Goal: Share content

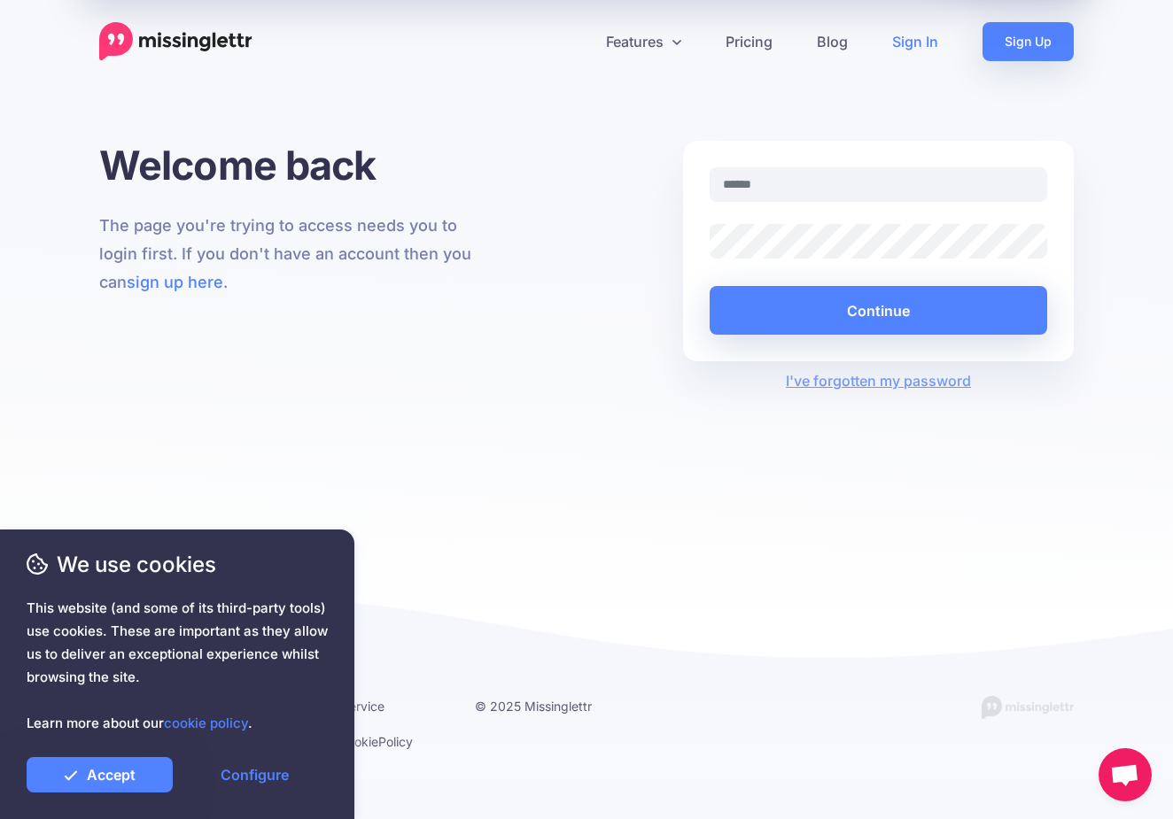
click at [791, 184] on input "text" at bounding box center [877, 184] width 337 height 35
type input "**********"
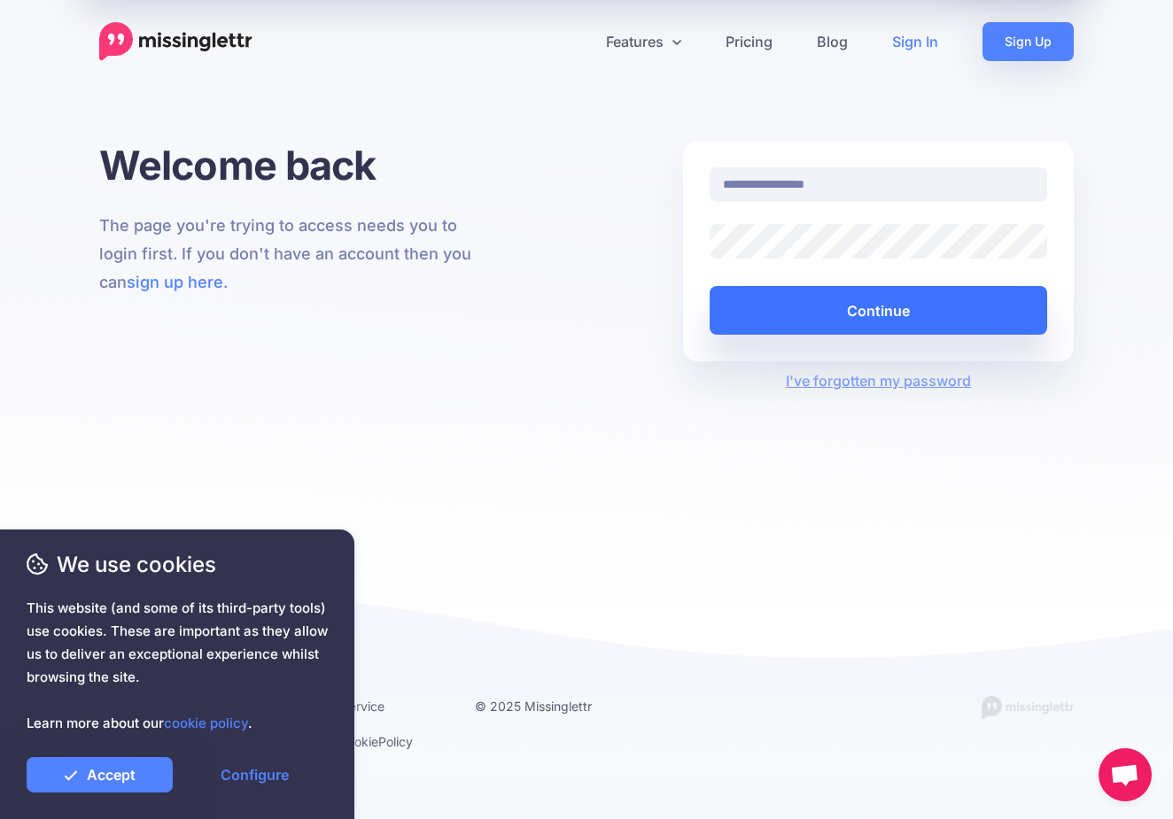
click at [947, 313] on button "Continue" at bounding box center [877, 310] width 337 height 49
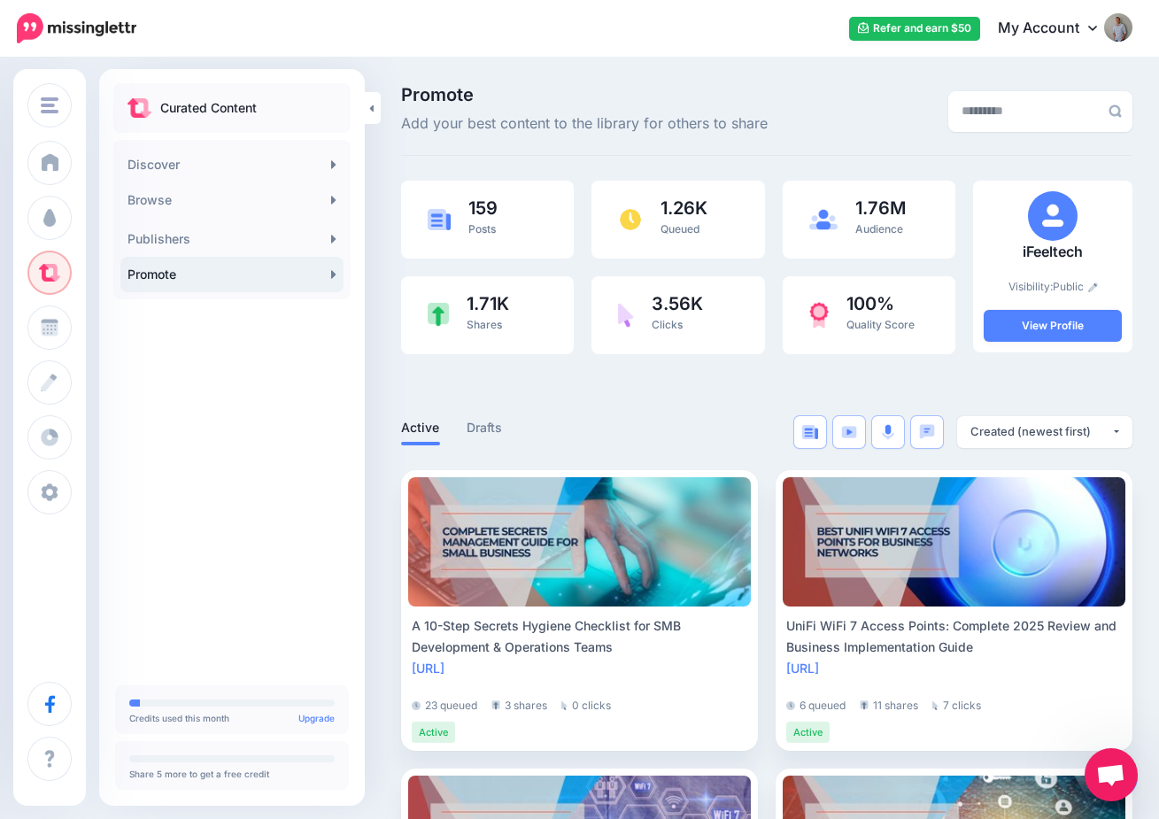
click at [159, 267] on link "Promote" at bounding box center [231, 274] width 223 height 35
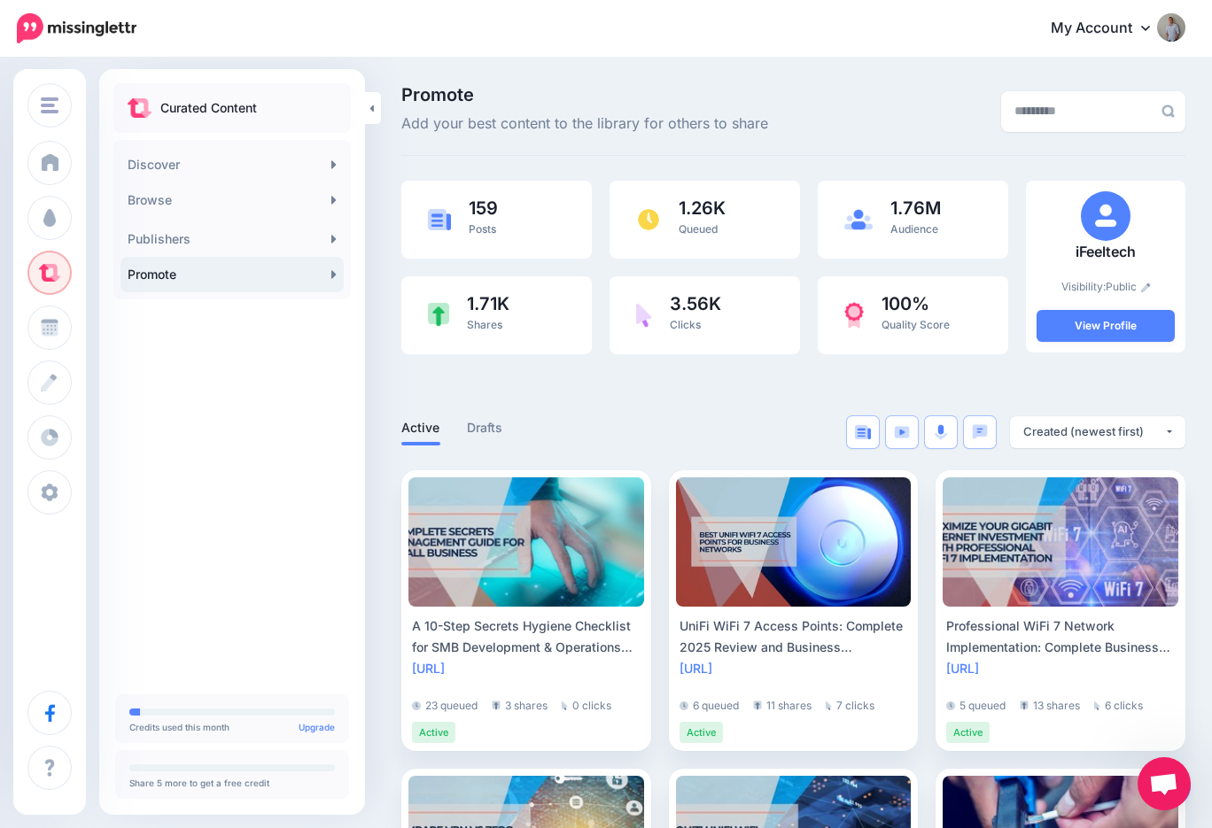
click at [205, 264] on link "Promote" at bounding box center [231, 274] width 223 height 35
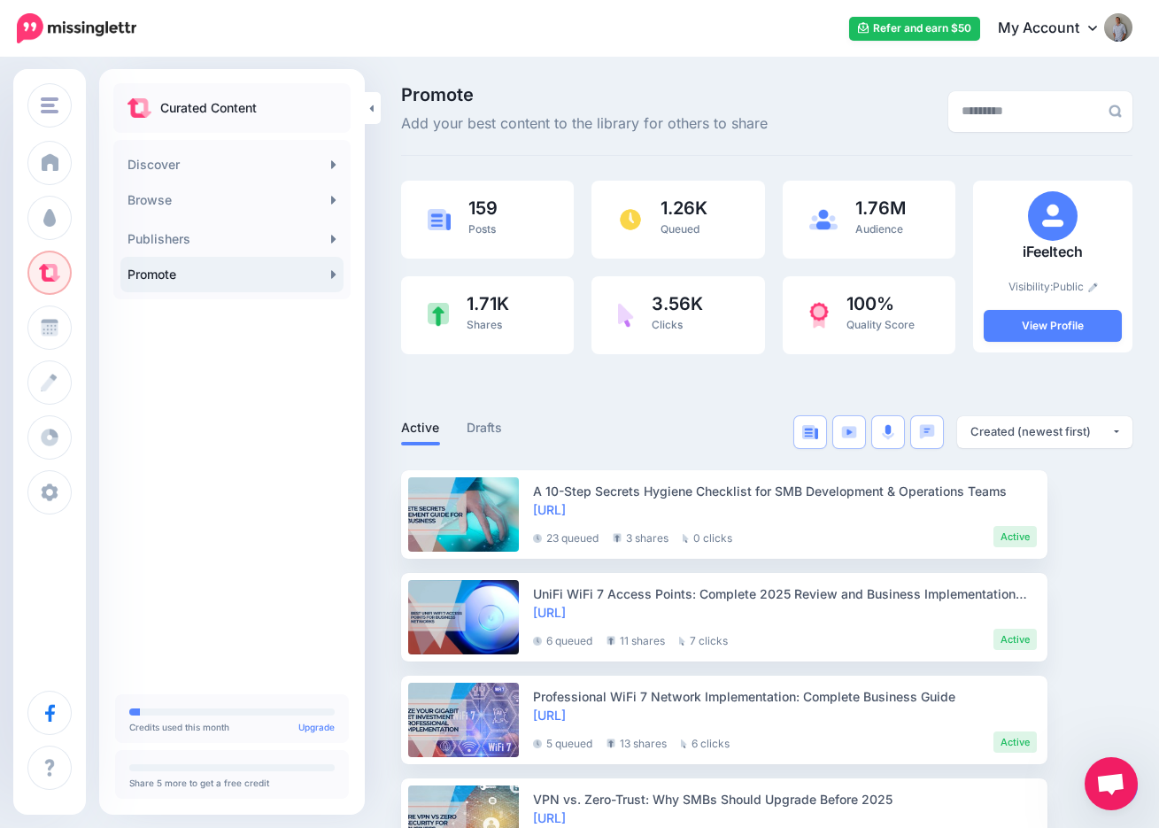
click at [1114, 787] on span "Open chat" at bounding box center [1111, 785] width 29 height 25
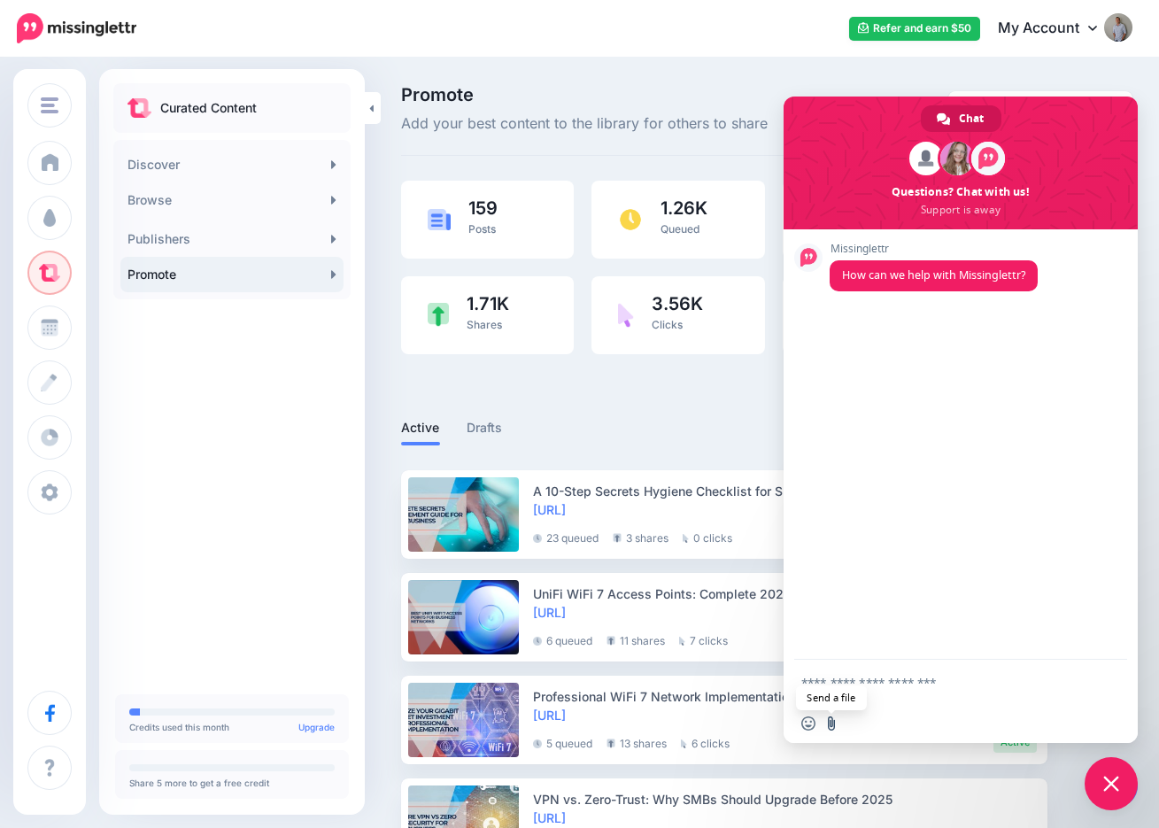
click at [833, 725] on input "Send a file" at bounding box center [832, 724] width 14 height 14
type input "**********"
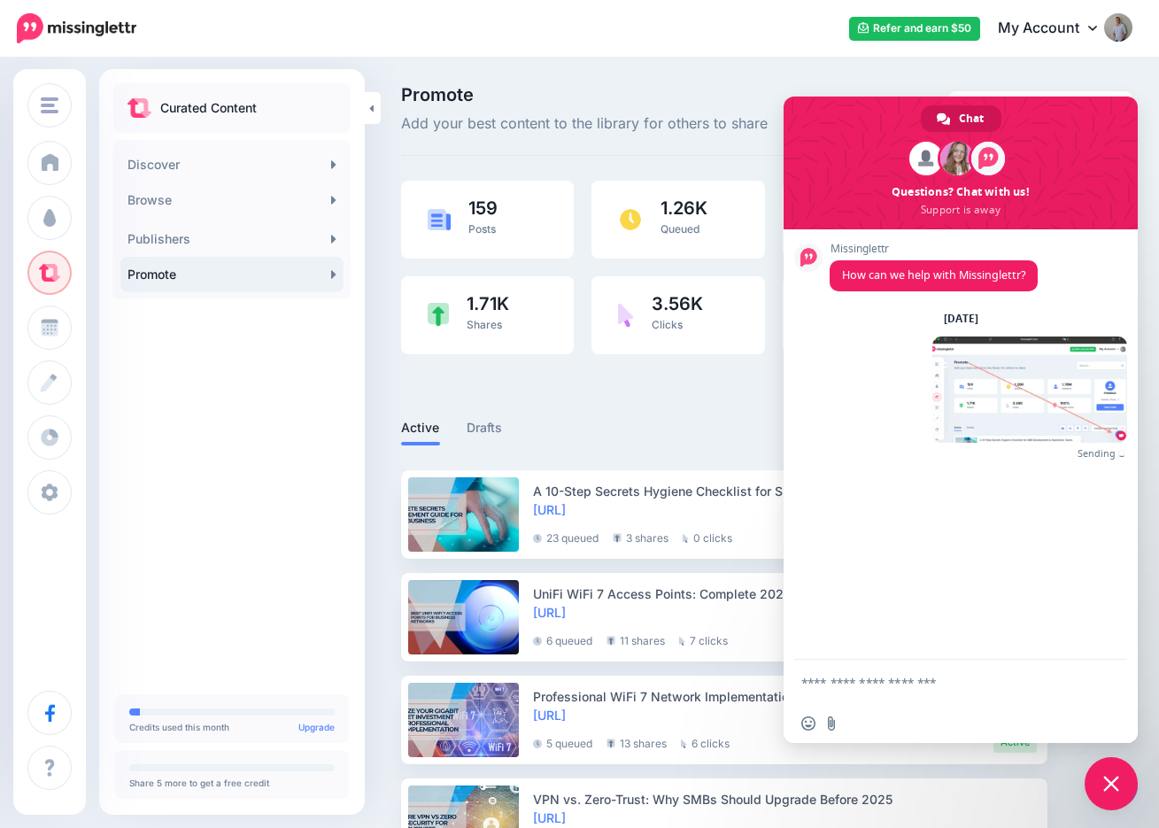
click at [899, 681] on textarea "Compose your message..." at bounding box center [942, 683] width 280 height 16
type textarea "**********"
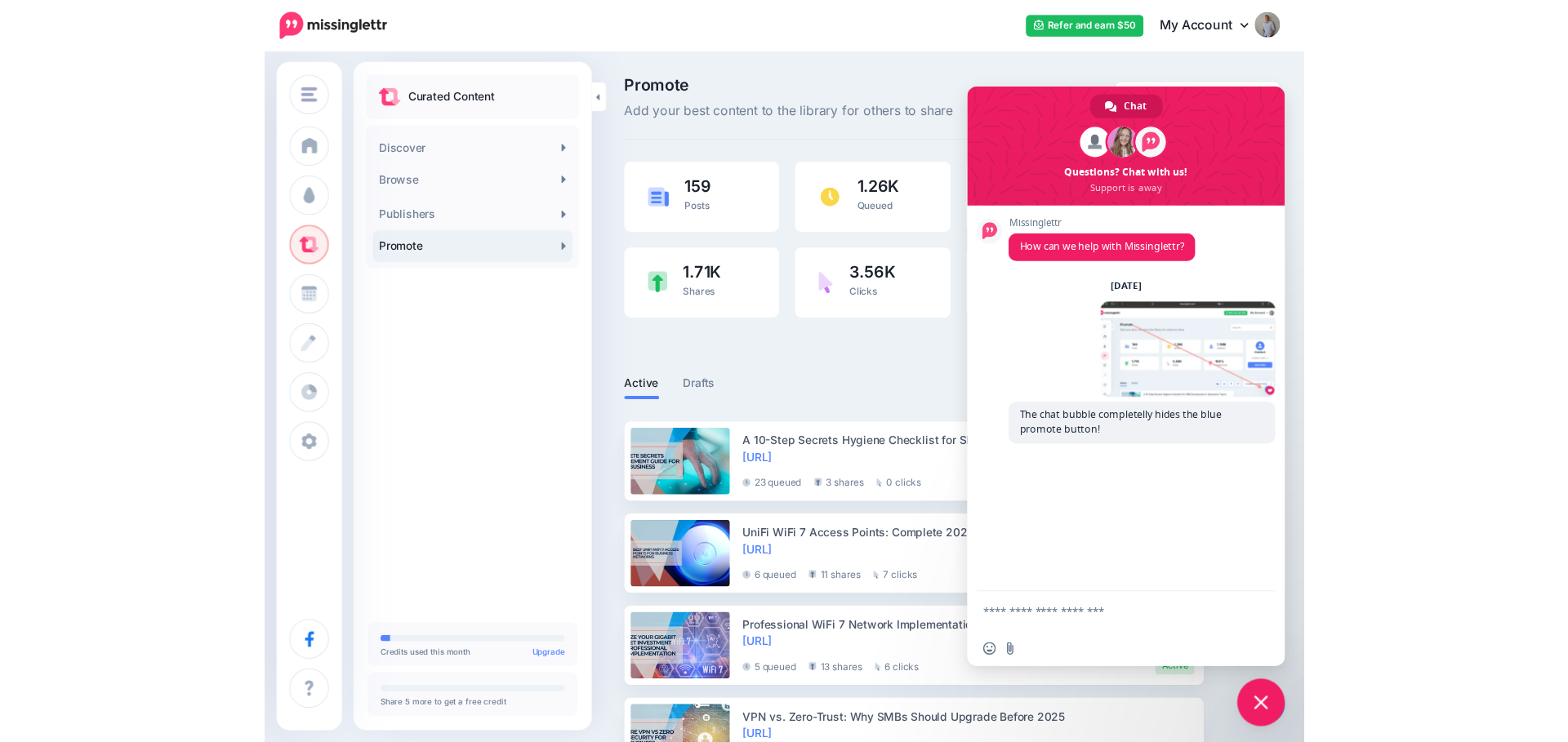
scroll to position [22, 0]
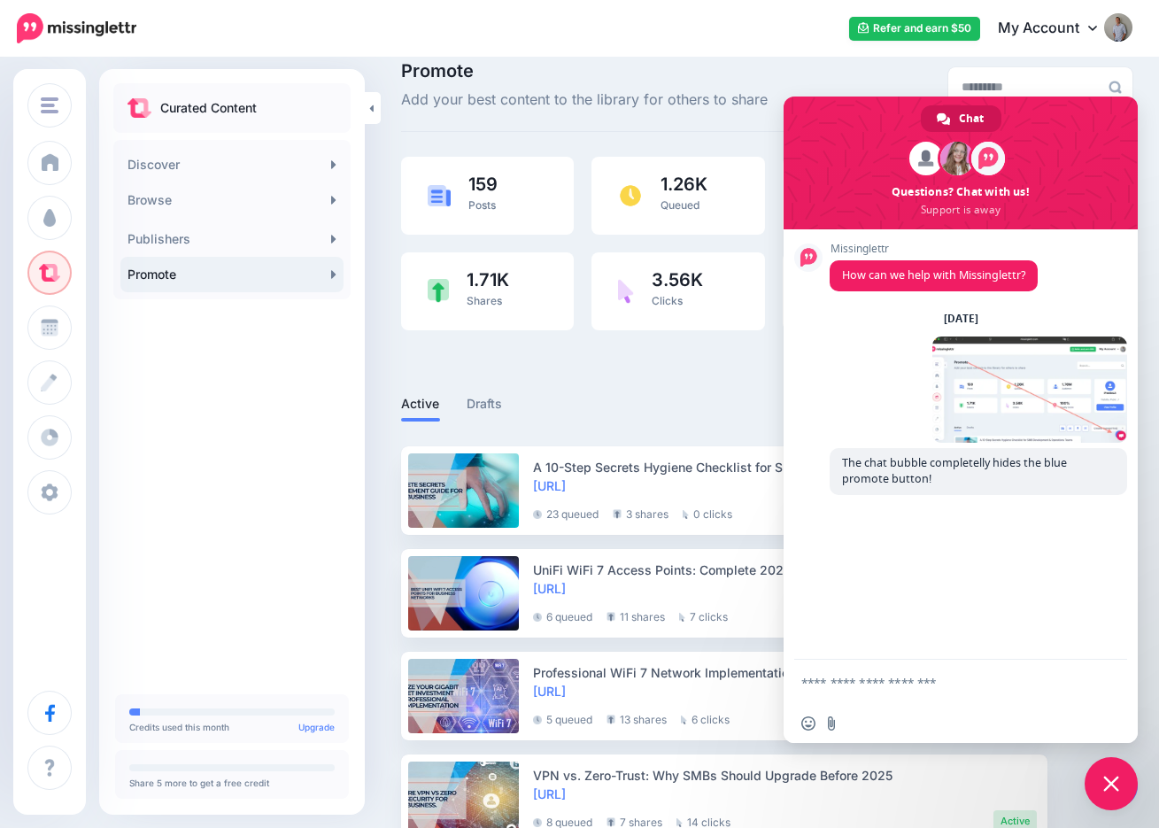
click at [1105, 784] on span "Close chat" at bounding box center [1112, 784] width 16 height 16
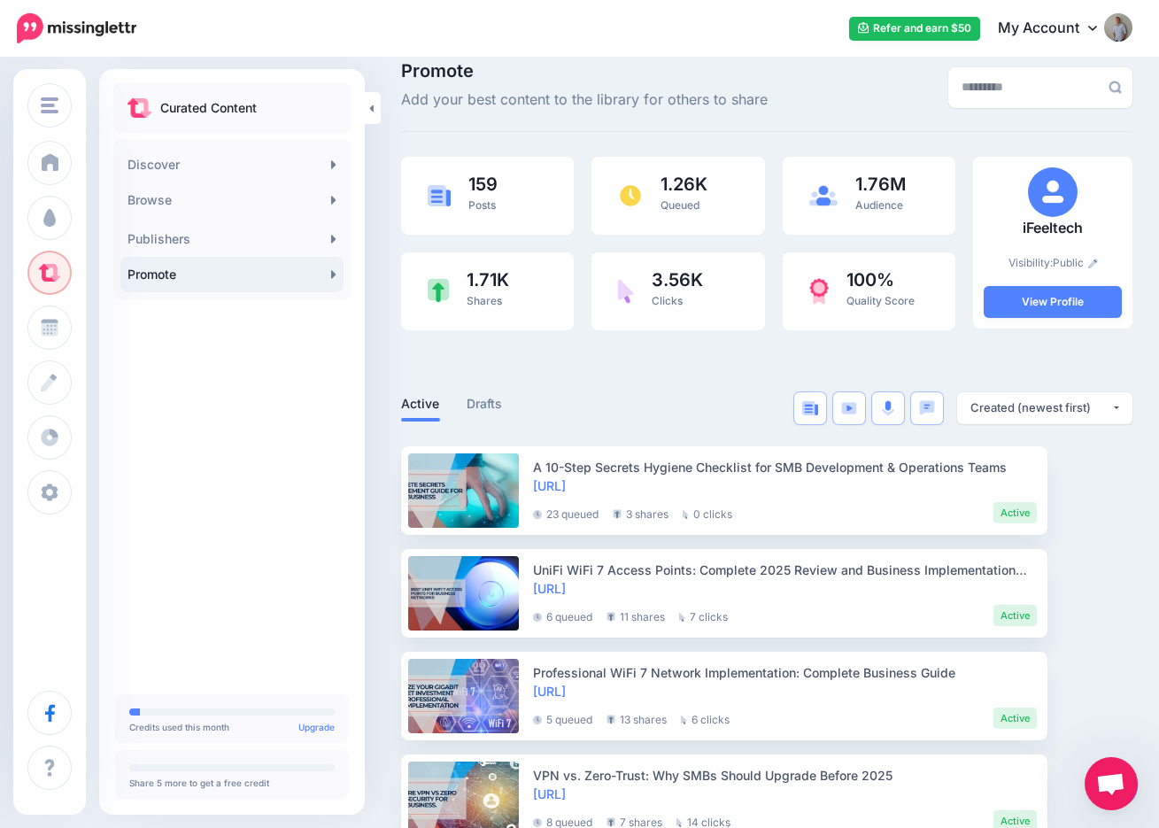
click at [1112, 783] on span "Open chat" at bounding box center [1111, 785] width 29 height 25
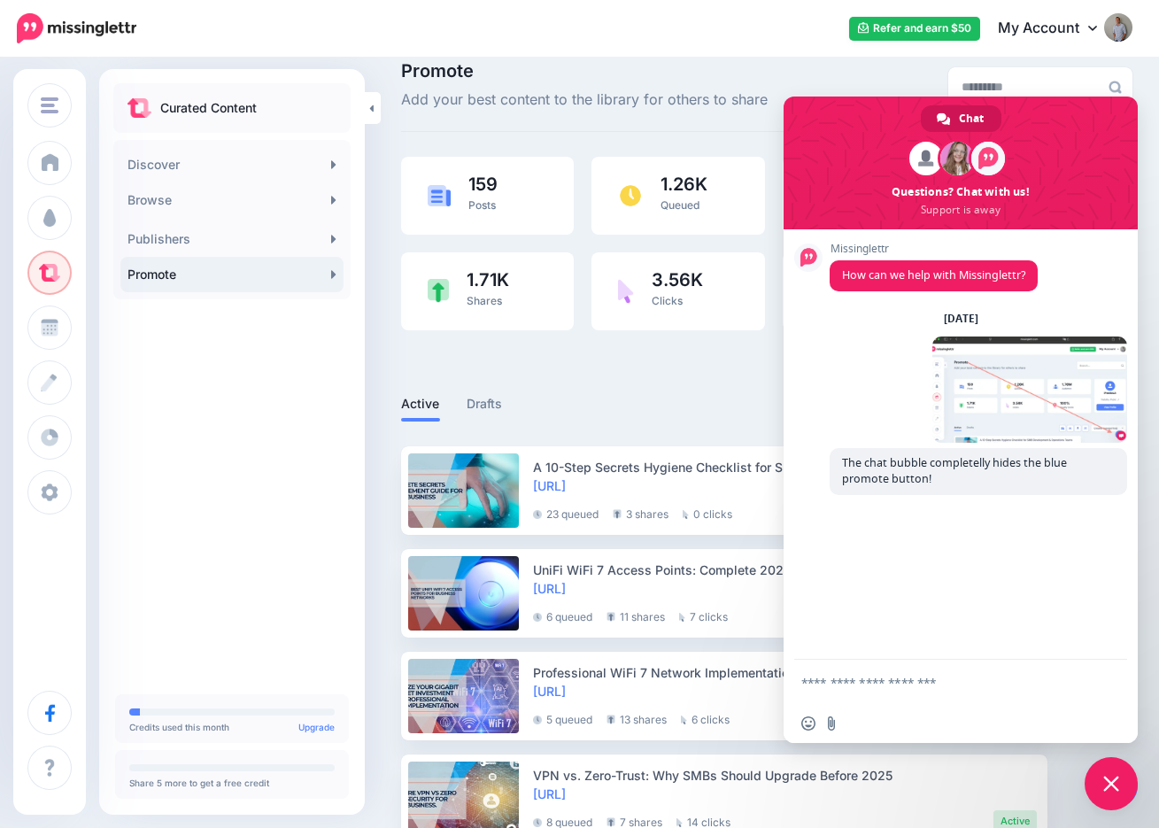
click at [1111, 783] on span "Close chat" at bounding box center [1112, 784] width 16 height 16
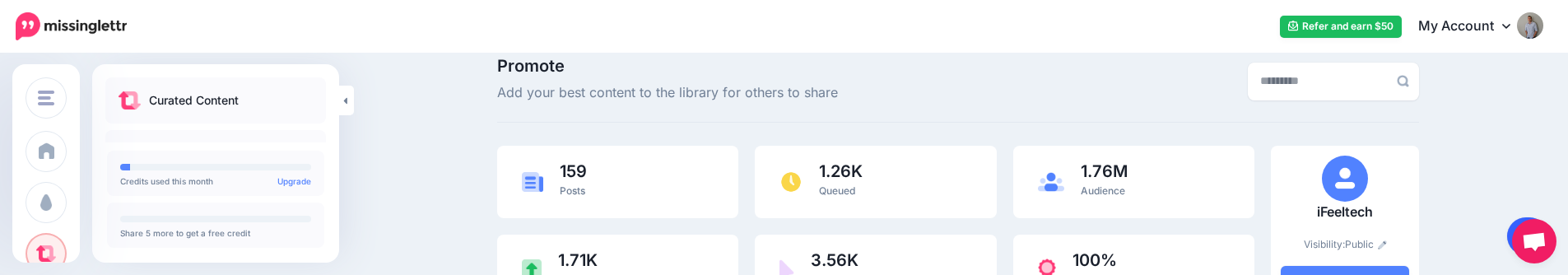
click at [1126, 226] on link at bounding box center [1528, 236] width 42 height 38
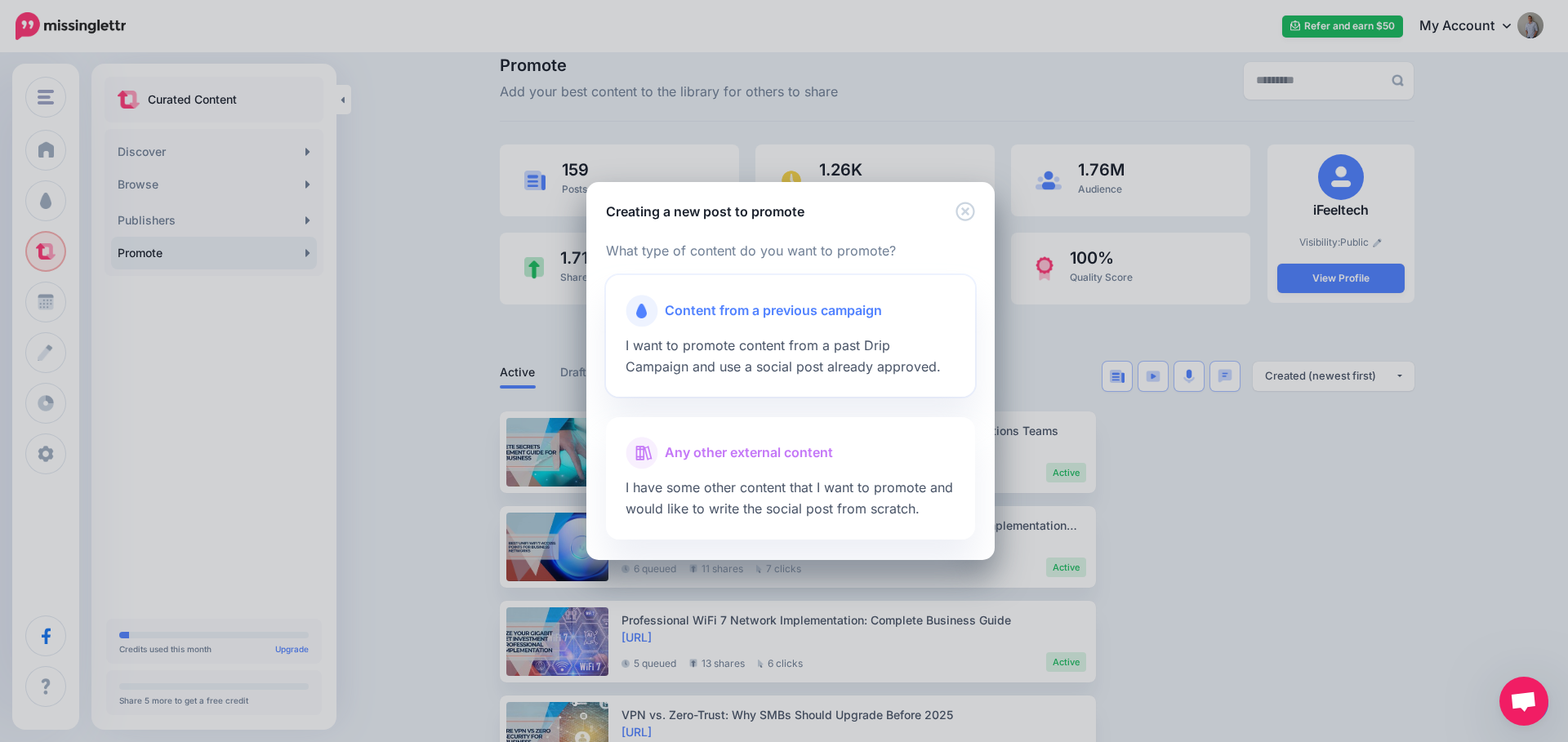
click at [747, 326] on div "Content from a previous campaign" at bounding box center [790, 311] width 330 height 32
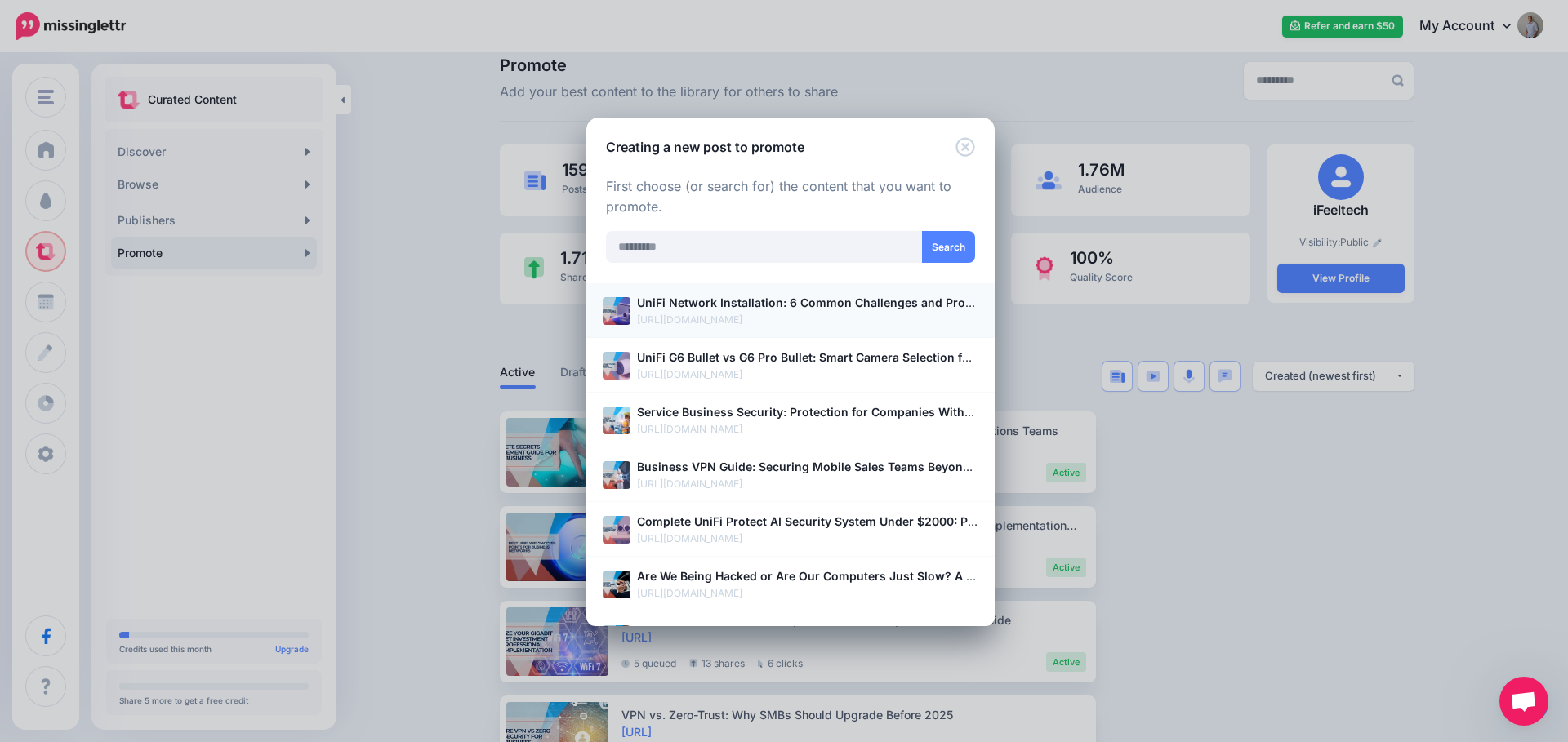
click at [731, 317] on p "https://ifeeltech.com/unifi-installation-challenges-solutions/" at bounding box center [808, 320] width 341 height 17
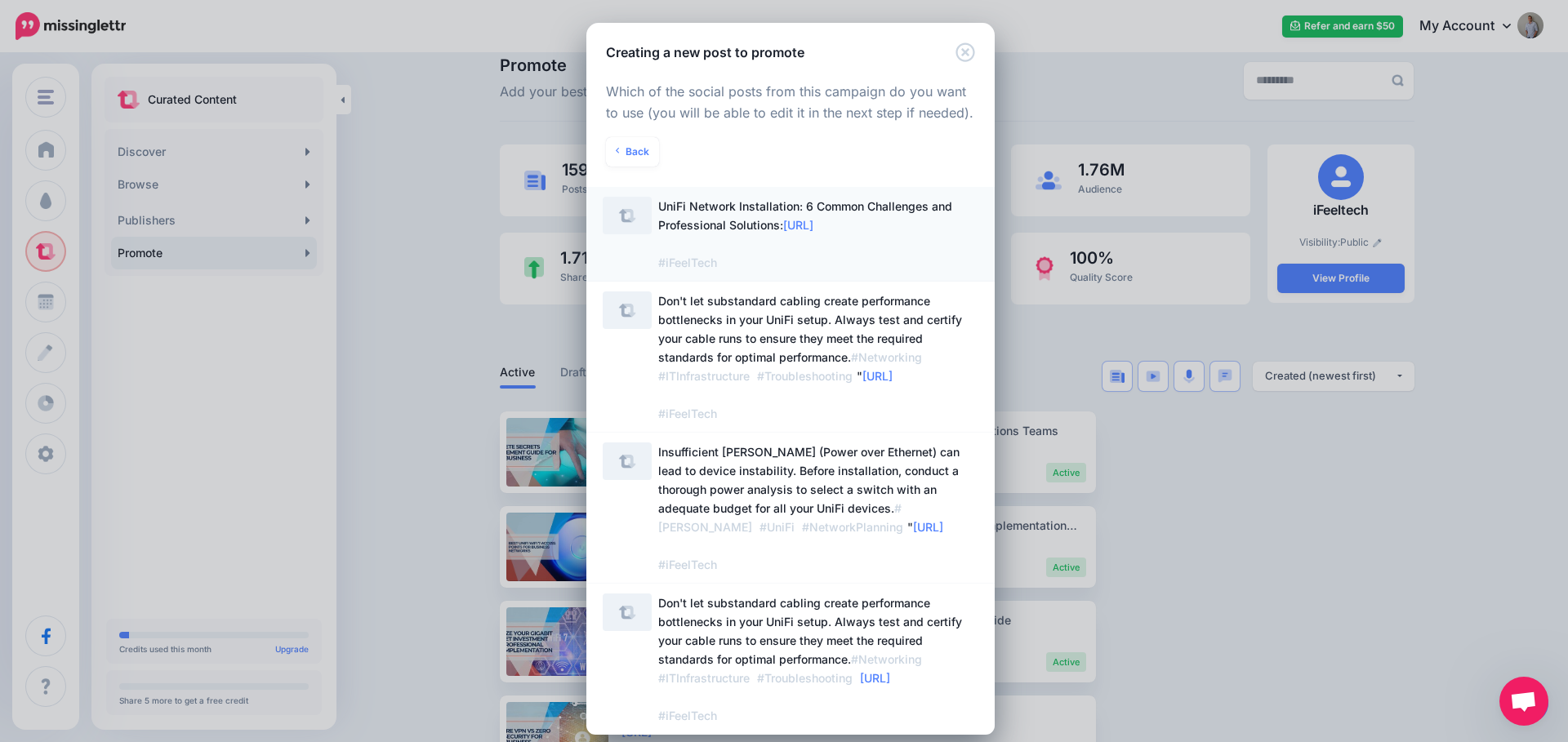
click at [705, 218] on span "UniFi Network Installation: 6 Common Challenges and Professional Solutions: htt…" at bounding box center [805, 234] width 294 height 70
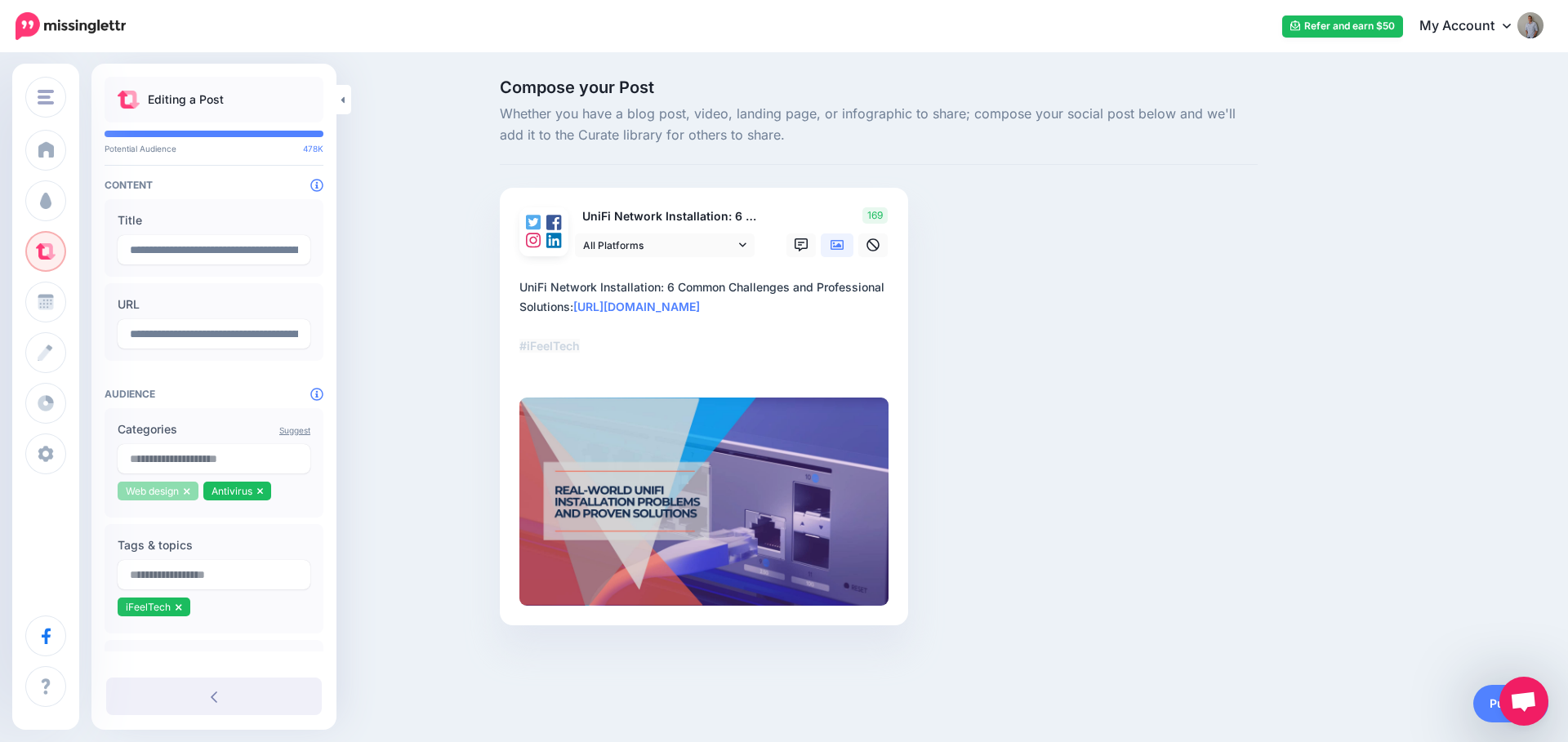
click at [189, 492] on icon at bounding box center [186, 491] width 6 height 6
click at [176, 492] on icon at bounding box center [174, 491] width 6 height 10
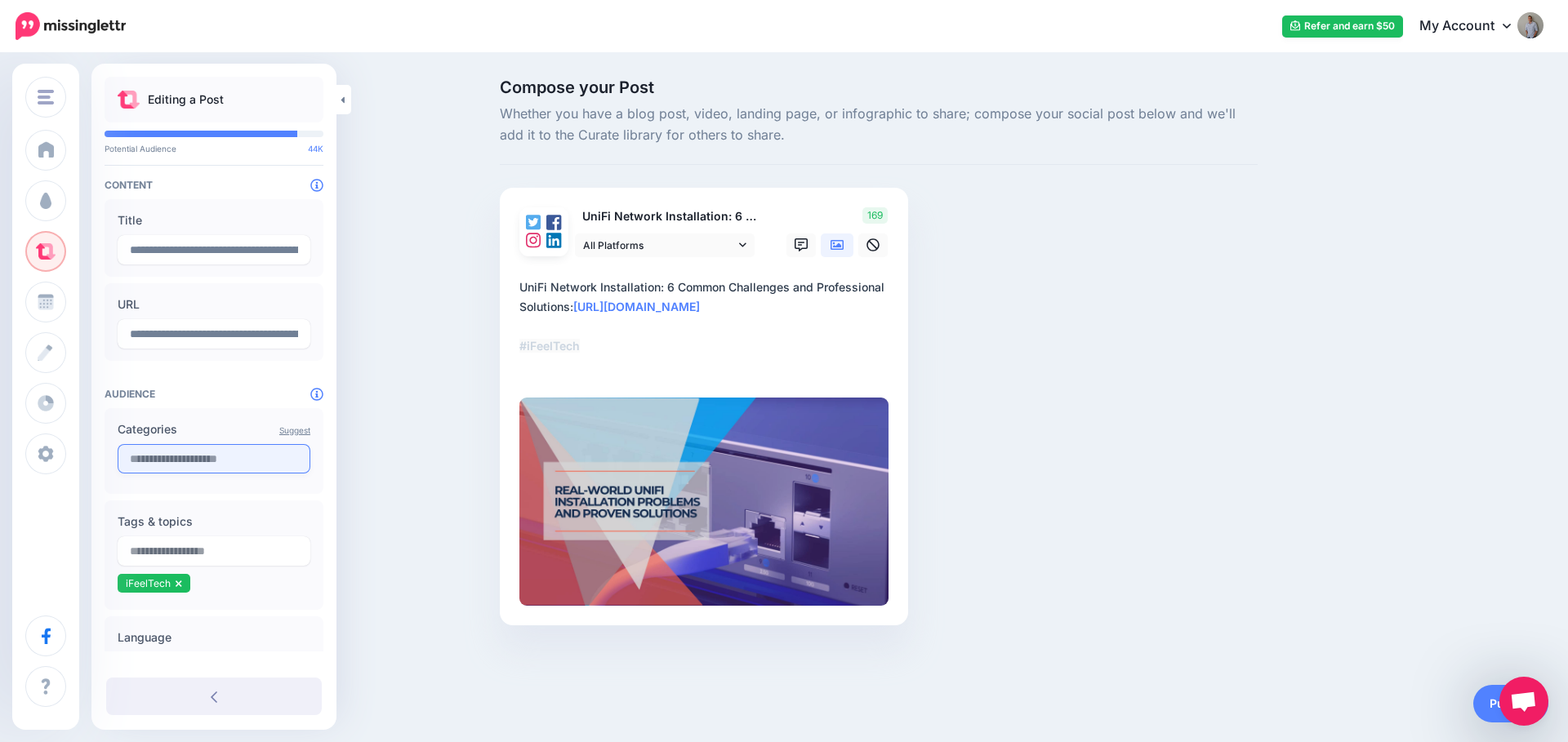
click at [181, 468] on input "text" at bounding box center [214, 459] width 193 height 29
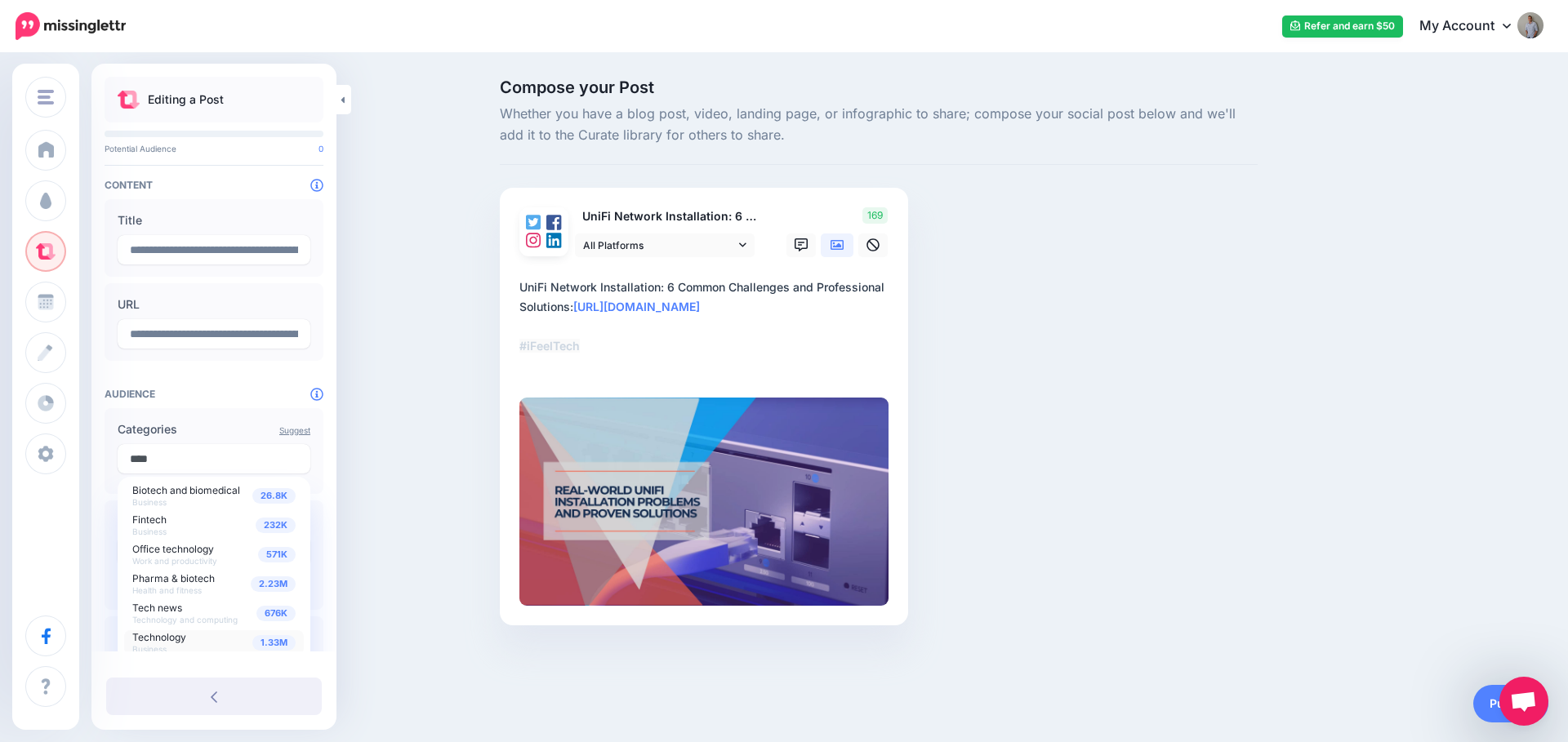
type input "****"
click at [177, 641] on span "Technology" at bounding box center [159, 637] width 53 height 12
click at [1492, 710] on link "Publish" at bounding box center [1510, 703] width 75 height 38
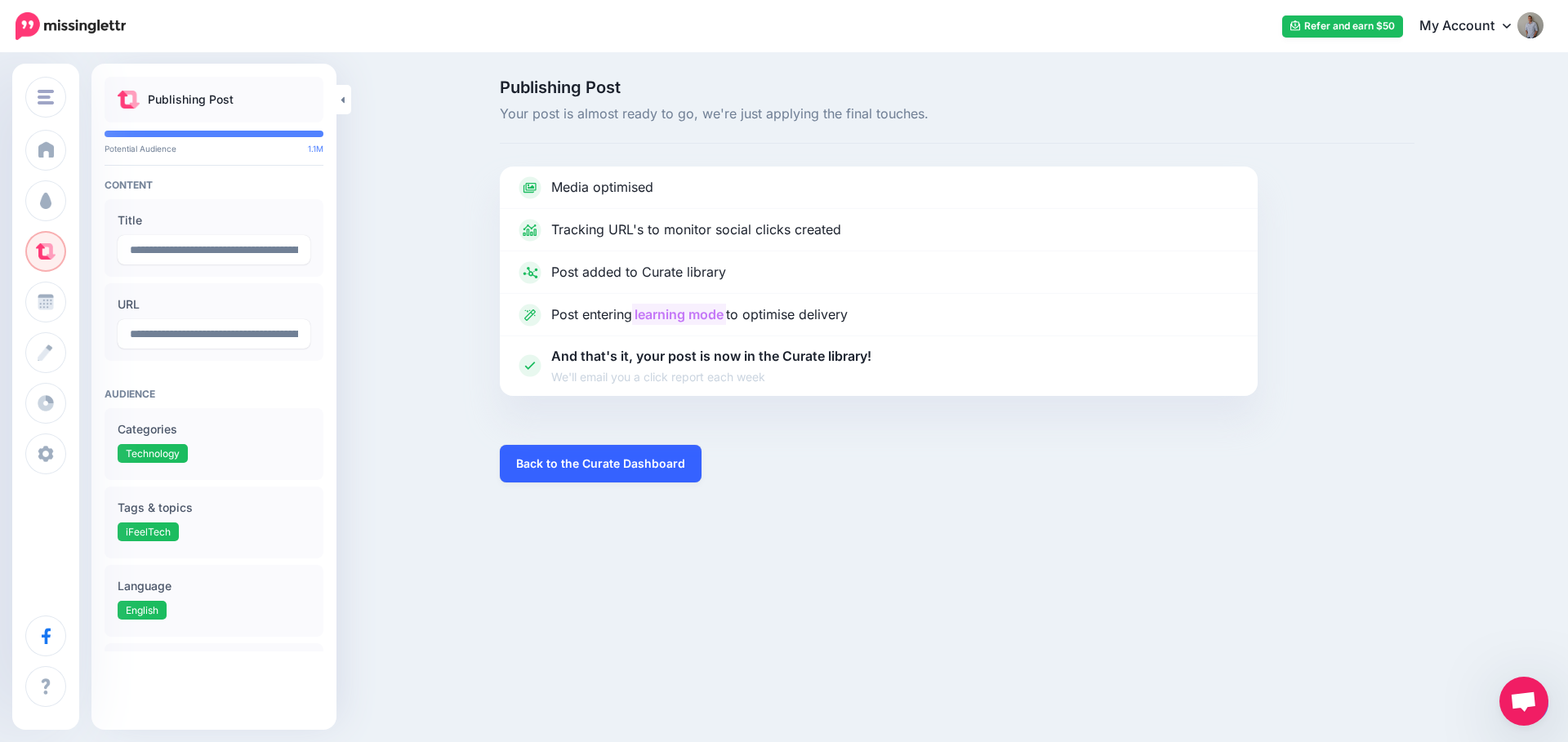
click at [598, 466] on link "Back to the Curate Dashboard" at bounding box center [600, 464] width 202 height 38
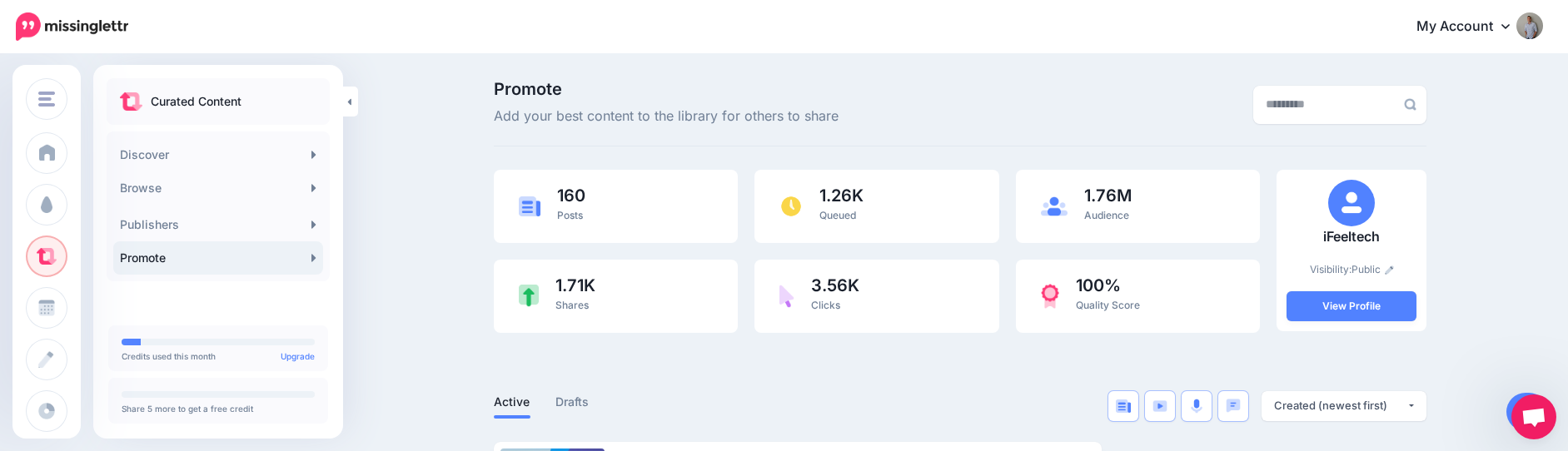
click at [1508, 408] on link at bounding box center [1527, 412] width 42 height 39
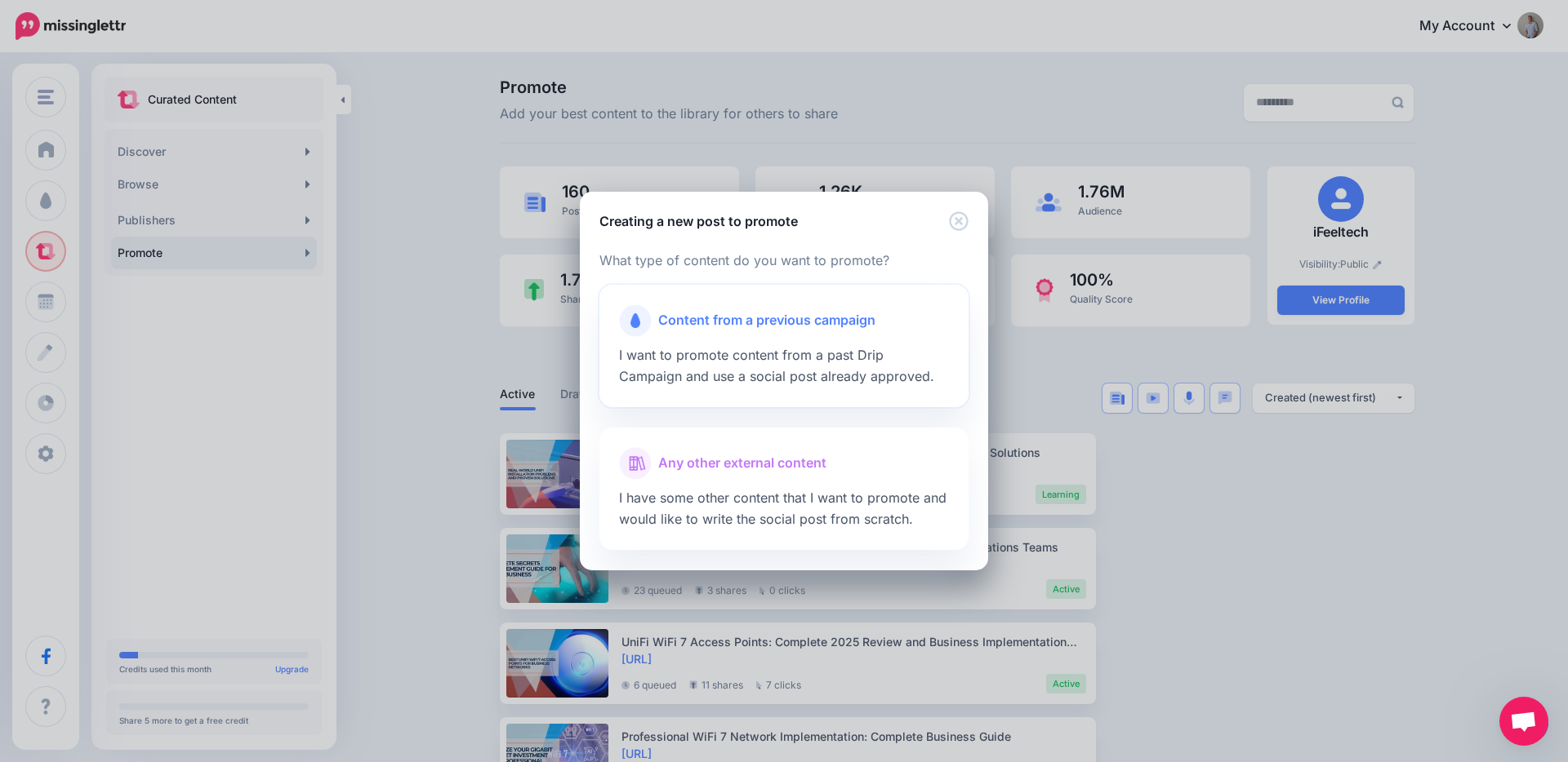
click at [805, 349] on span "I want to promote content from a past Drip Campaign and use a social post alrea…" at bounding box center [776, 365] width 315 height 38
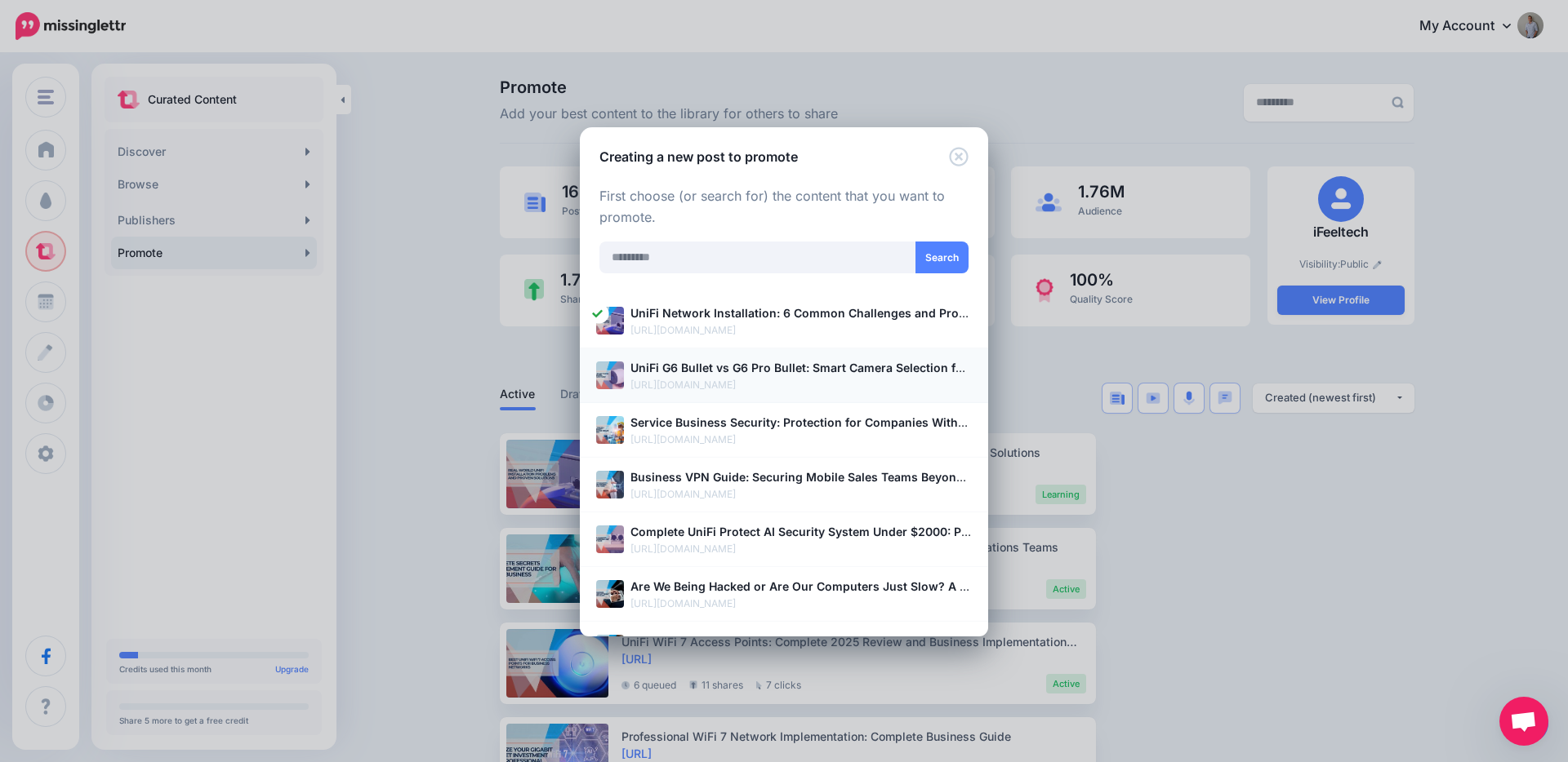
click at [712, 377] on p "https://ifeeltech.com/unifi-g6-bullet-vs-pro-bullet-comparison/" at bounding box center [801, 385] width 341 height 17
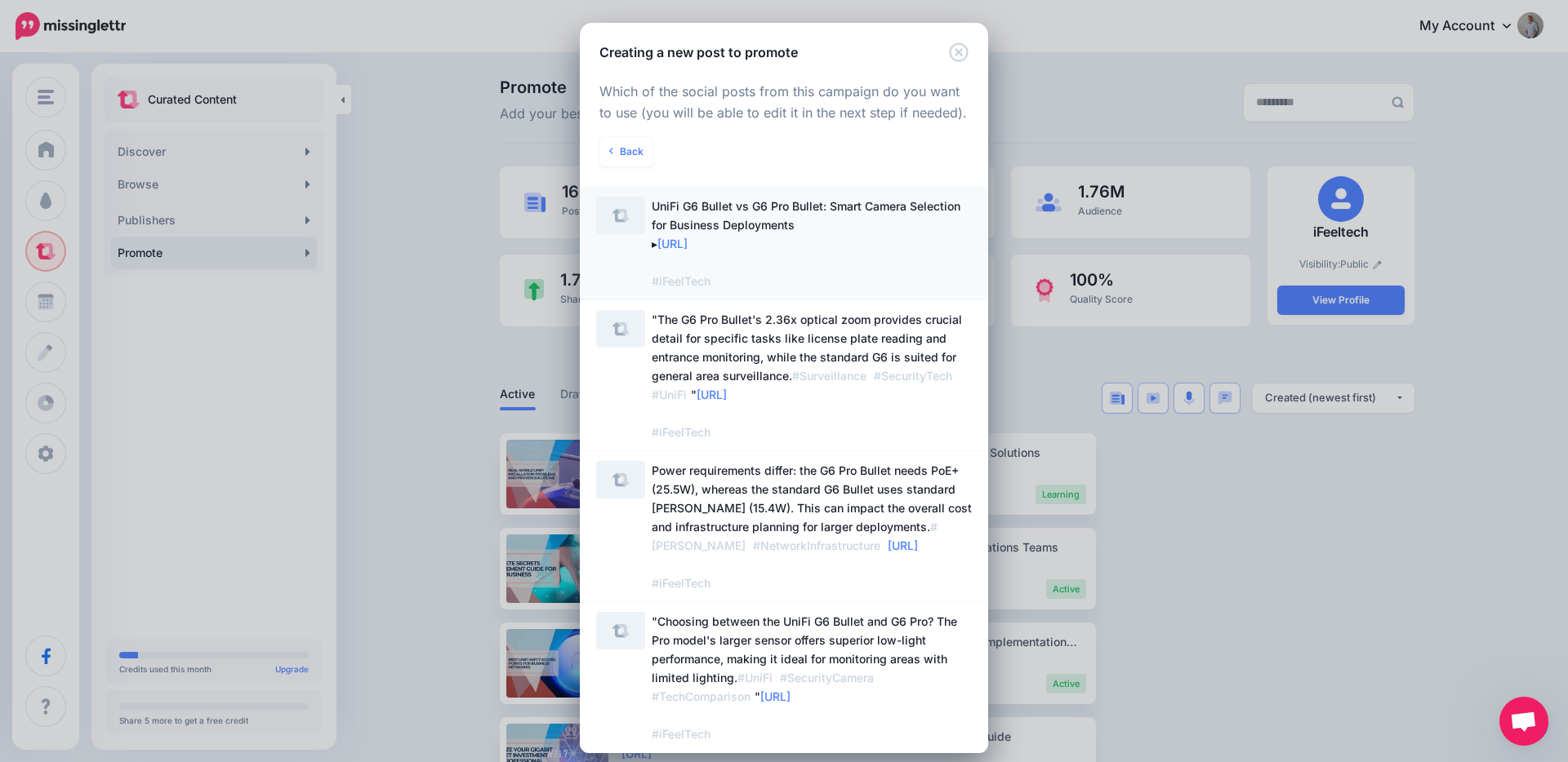
click at [845, 232] on span "UniFi G6 Bullet vs G6 Pro Bullet: Smart Camera Selection for Business Deploymen…" at bounding box center [811, 243] width 320 height 94
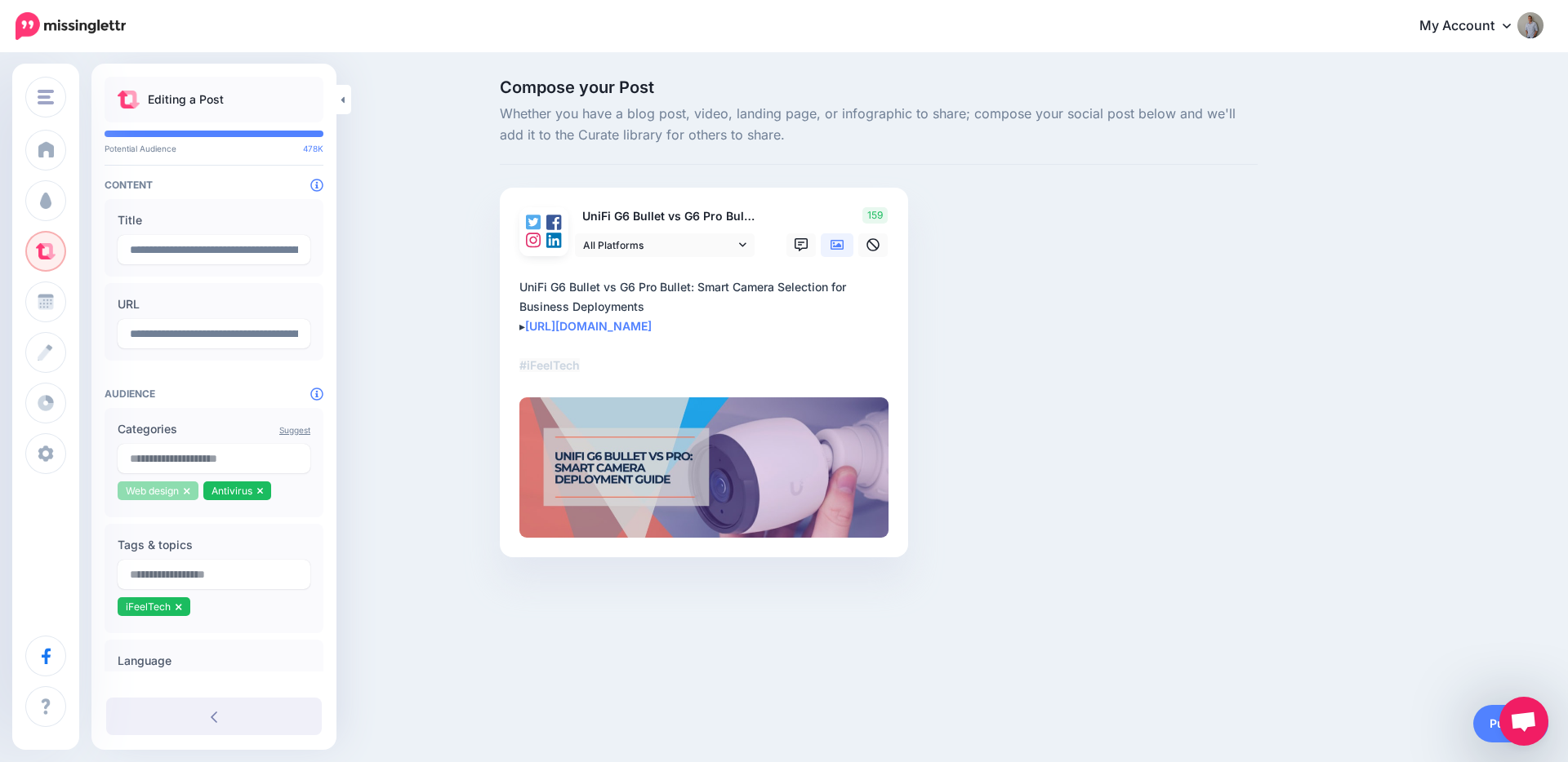
click at [187, 490] on icon at bounding box center [186, 491] width 6 height 6
click at [175, 492] on icon at bounding box center [174, 491] width 6 height 10
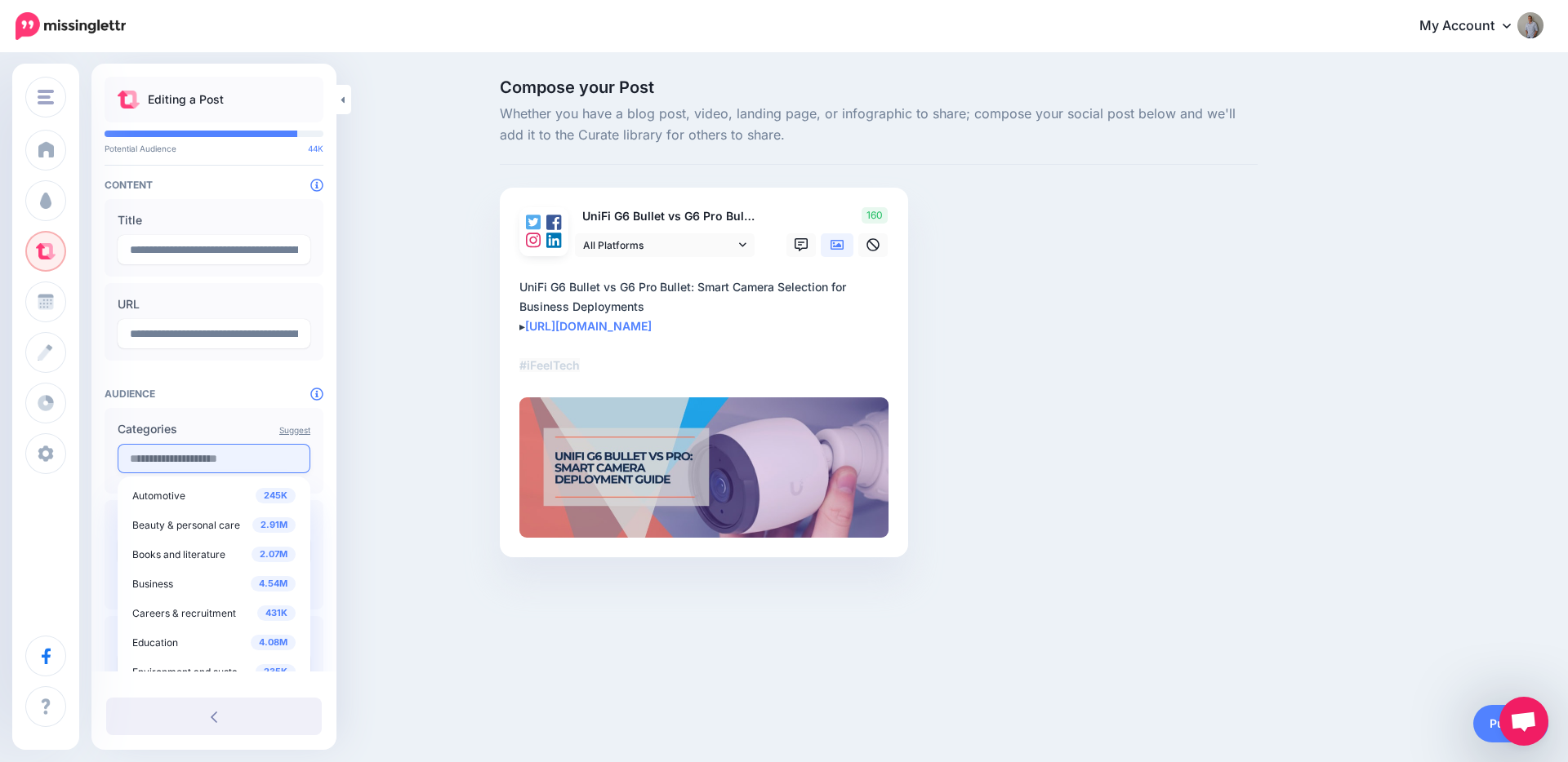
click at [182, 463] on input "text" at bounding box center [214, 459] width 193 height 29
type input "*"
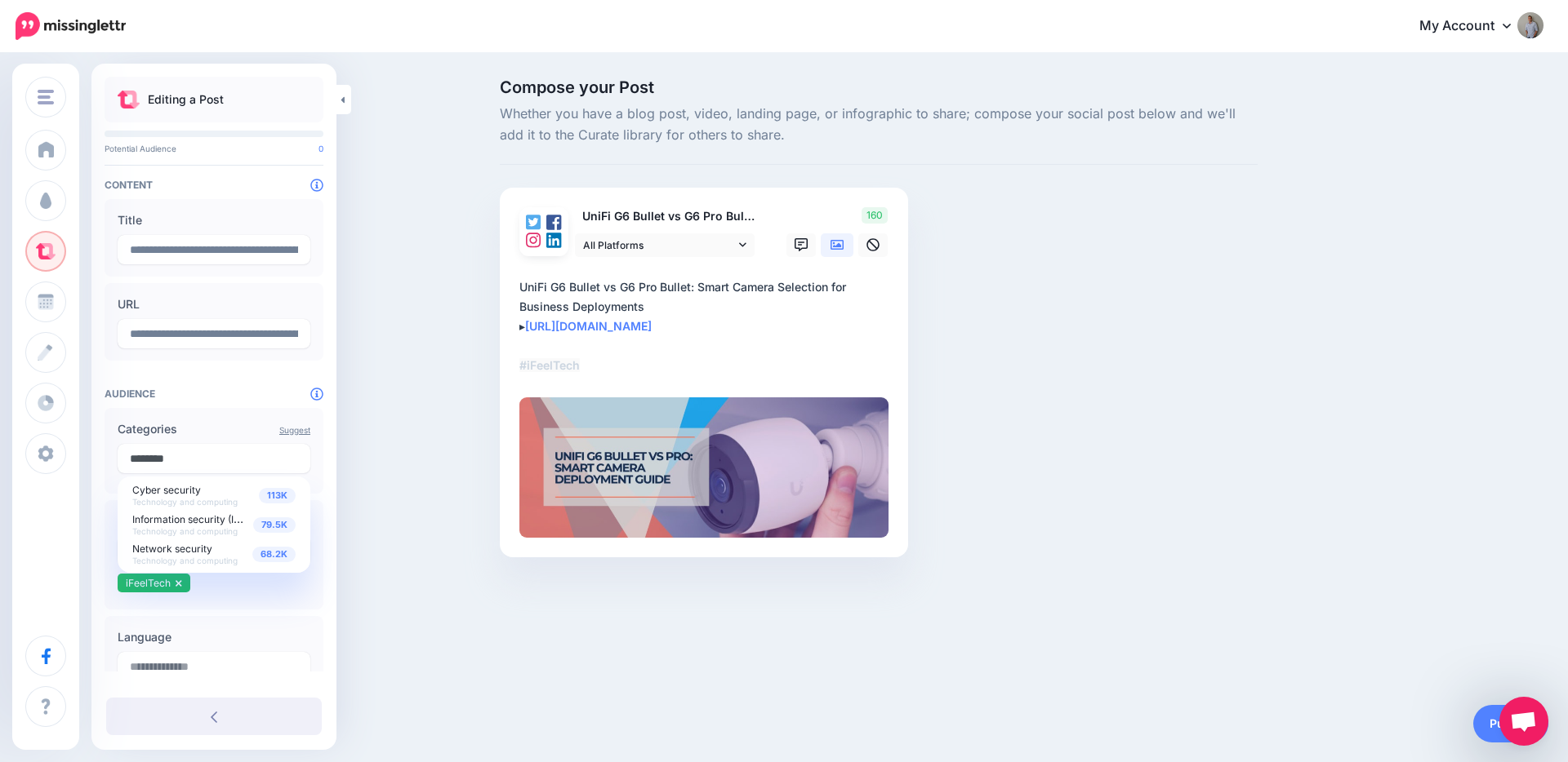
drag, startPoint x: 213, startPoint y: 453, endPoint x: 113, endPoint y: 452, distance: 100.0
click at [113, 452] on div "Suggest Categories ******** 113K Cyber security Technology and computing 79.5K …" at bounding box center [213, 451] width 218 height 86
type input "******"
click at [183, 494] on span "Cameras and camcorders Technology and computing" at bounding box center [192, 494] width 121 height 25
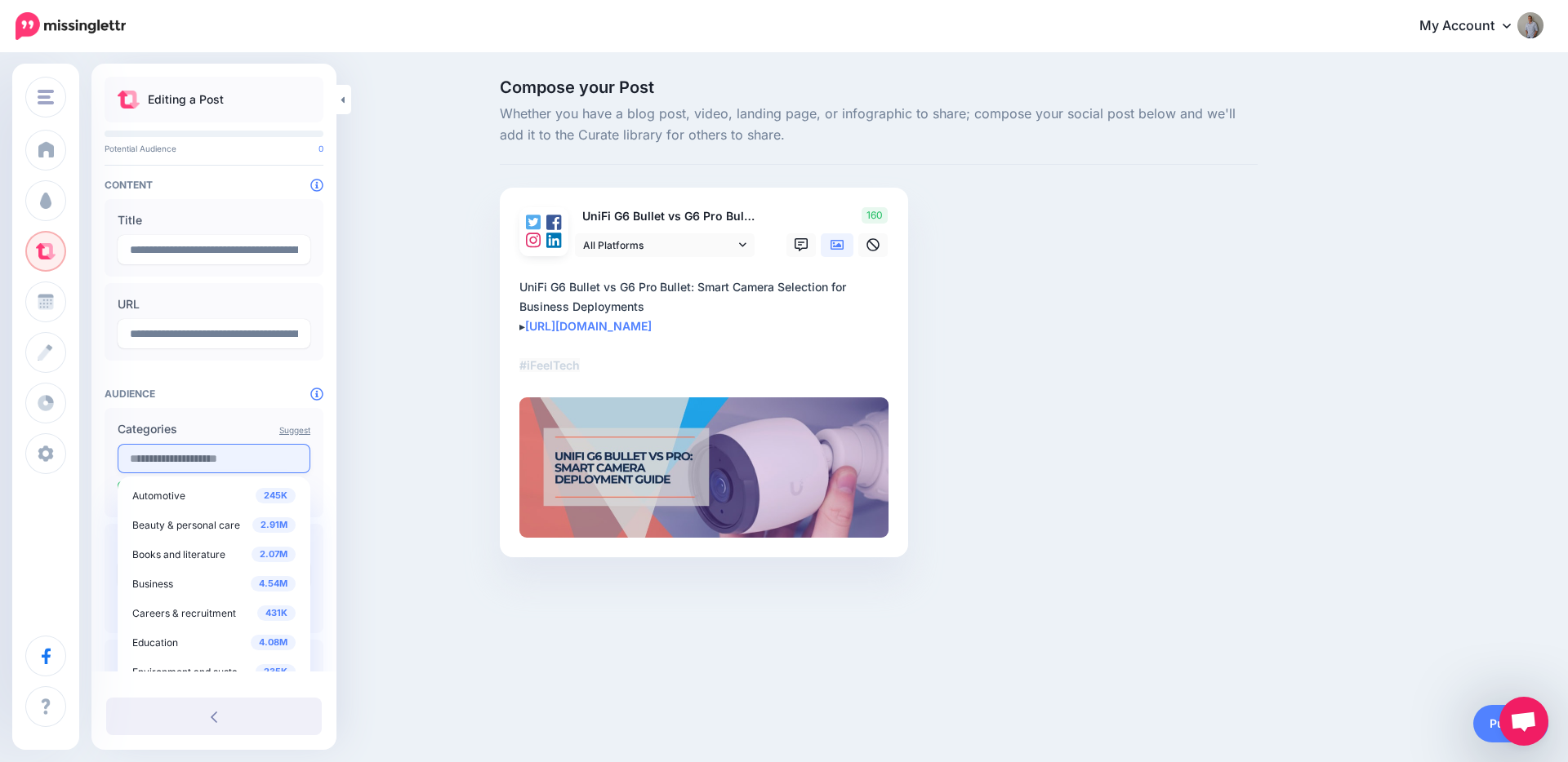
click at [182, 464] on input "text" at bounding box center [214, 459] width 193 height 29
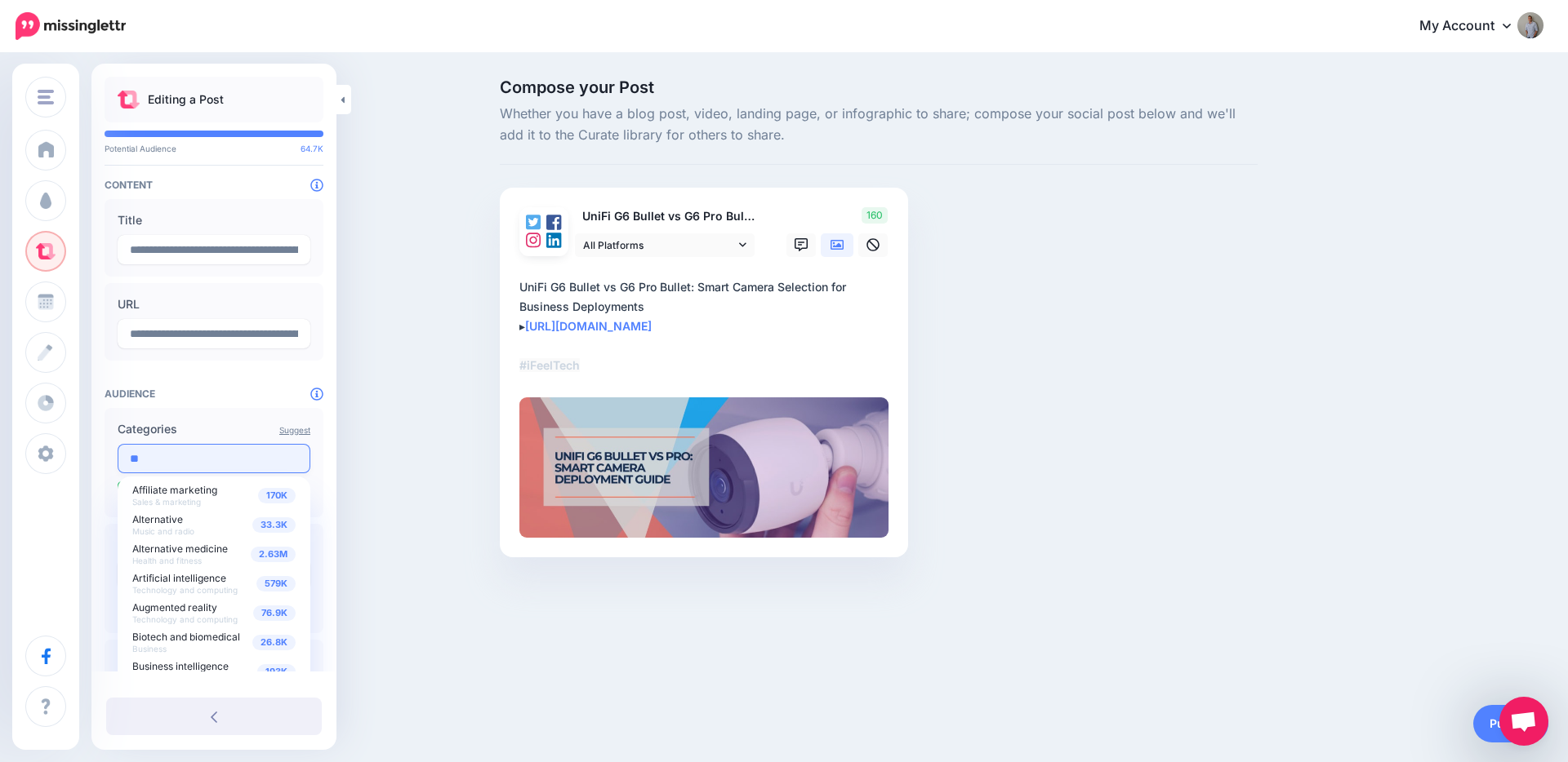
type input "*"
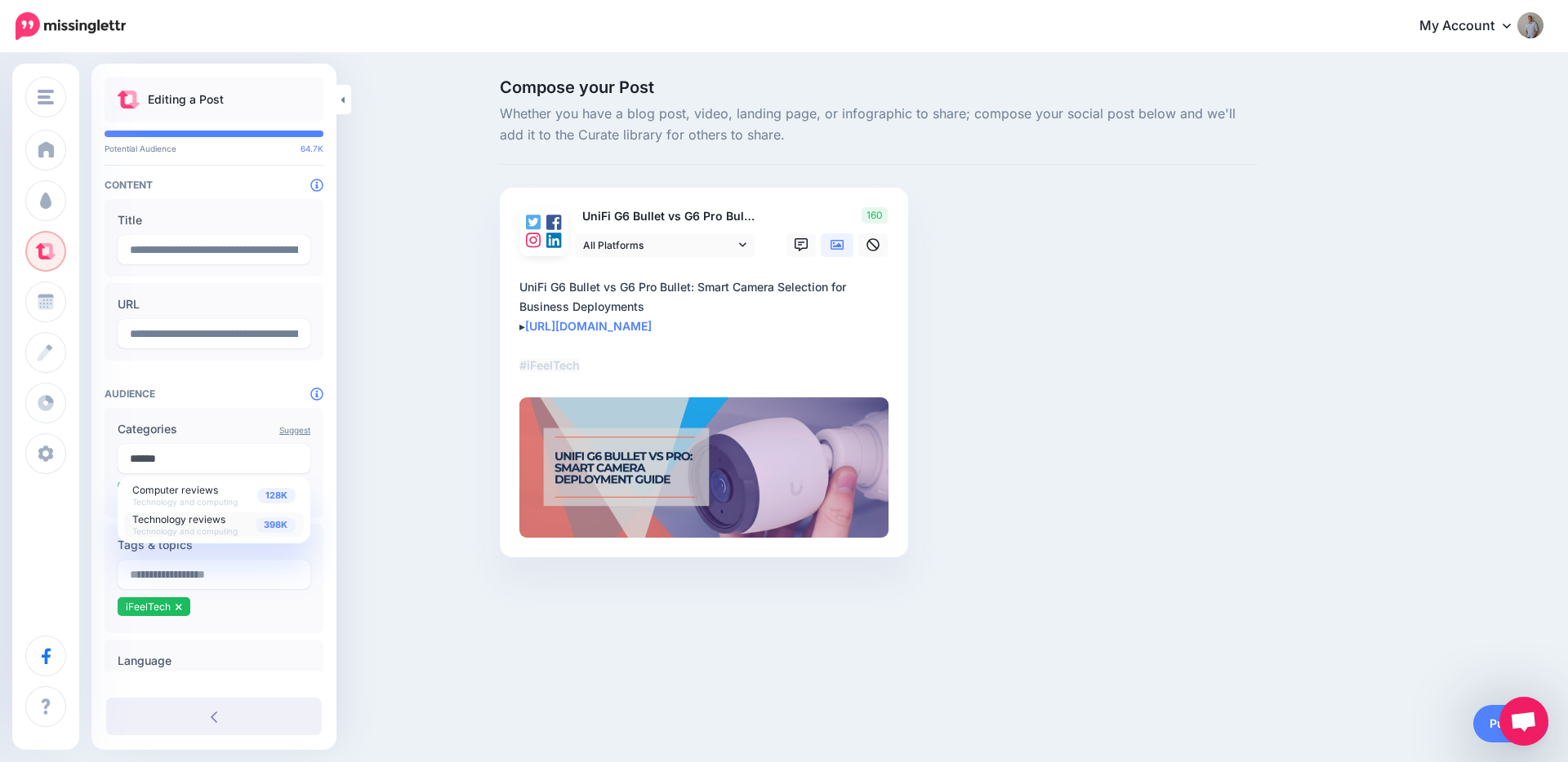
type input "******"
click at [186, 522] on span "Technology reviews" at bounding box center [178, 519] width 93 height 12
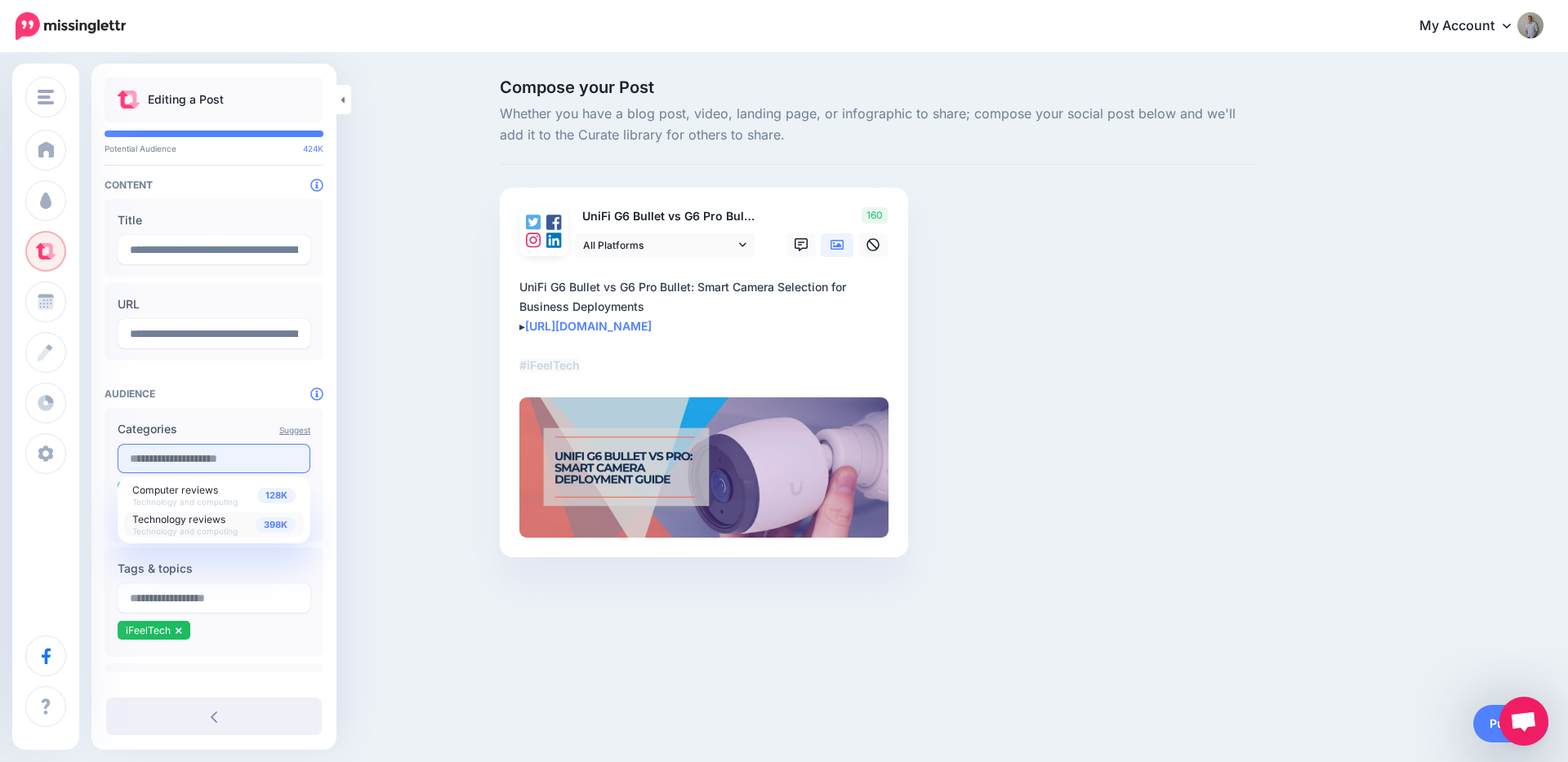
click at [164, 455] on input "text" at bounding box center [214, 459] width 193 height 29
type input "*****"
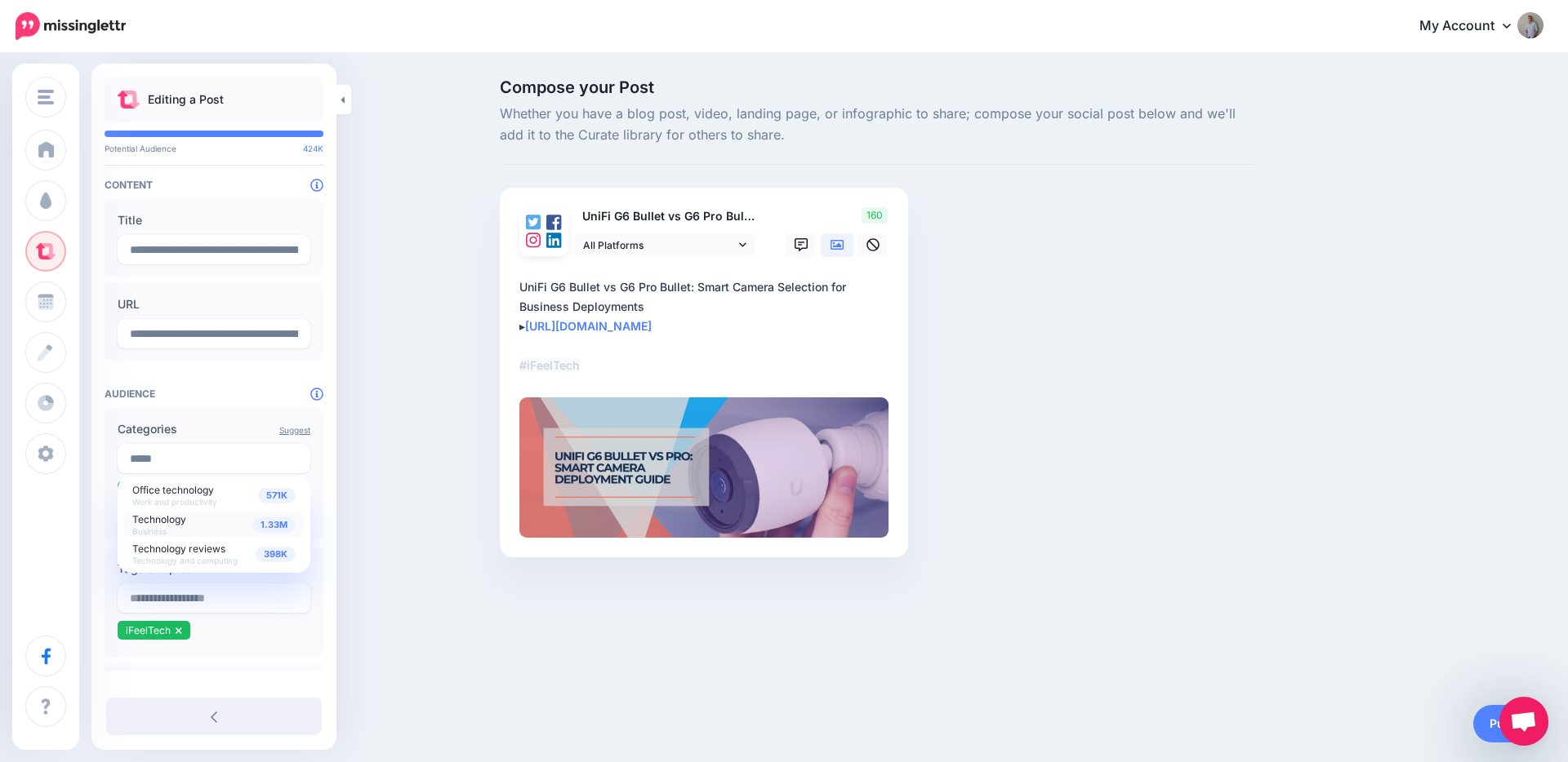
drag, startPoint x: 164, startPoint y: 456, endPoint x: 160, endPoint y: 525, distance: 69.1
click at [160, 525] on span "Technology Business" at bounding box center [159, 523] width 53 height 25
click at [213, 422] on label "Categories" at bounding box center [214, 428] width 193 height 19
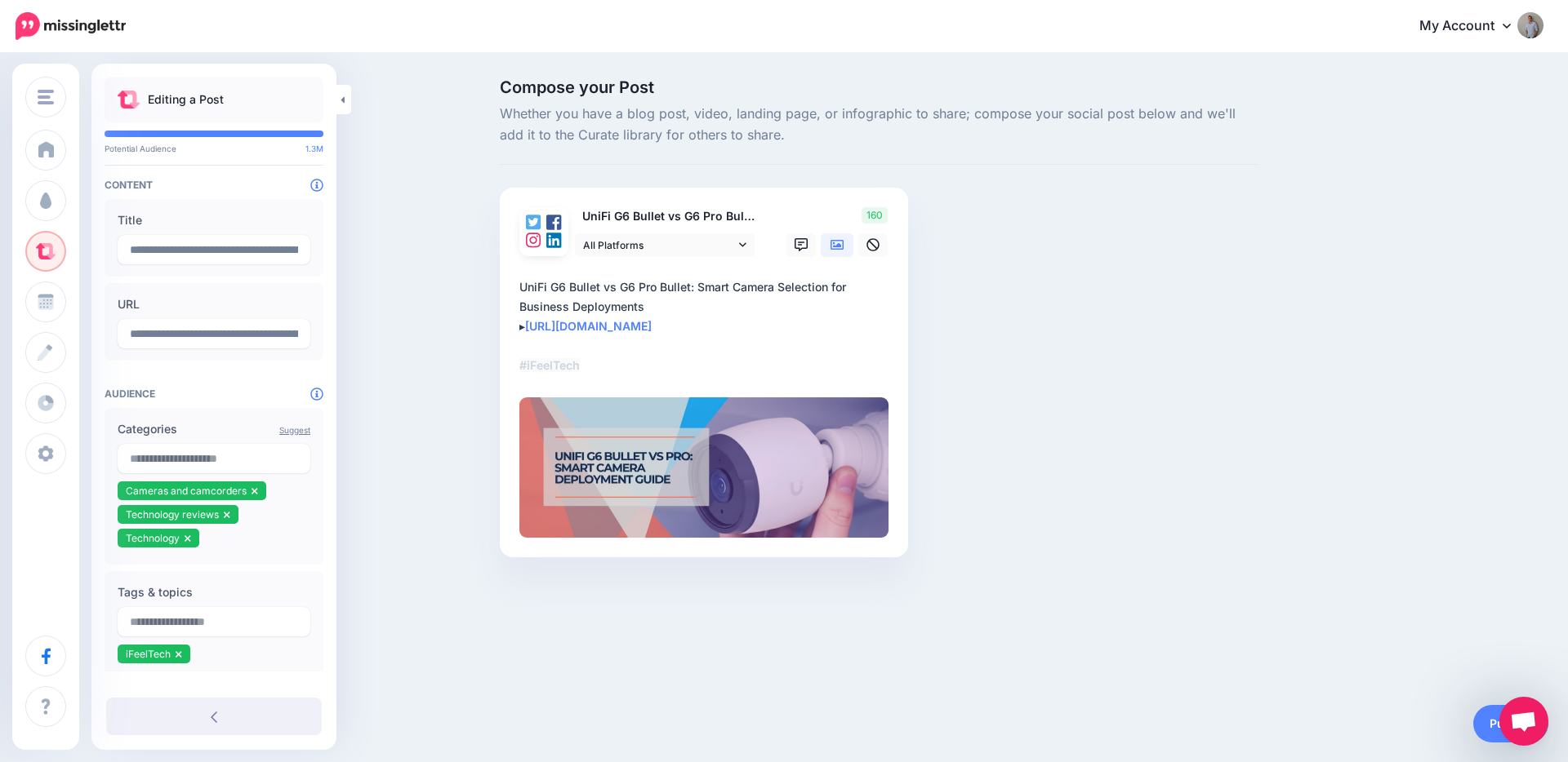
scroll to position [110, 0]
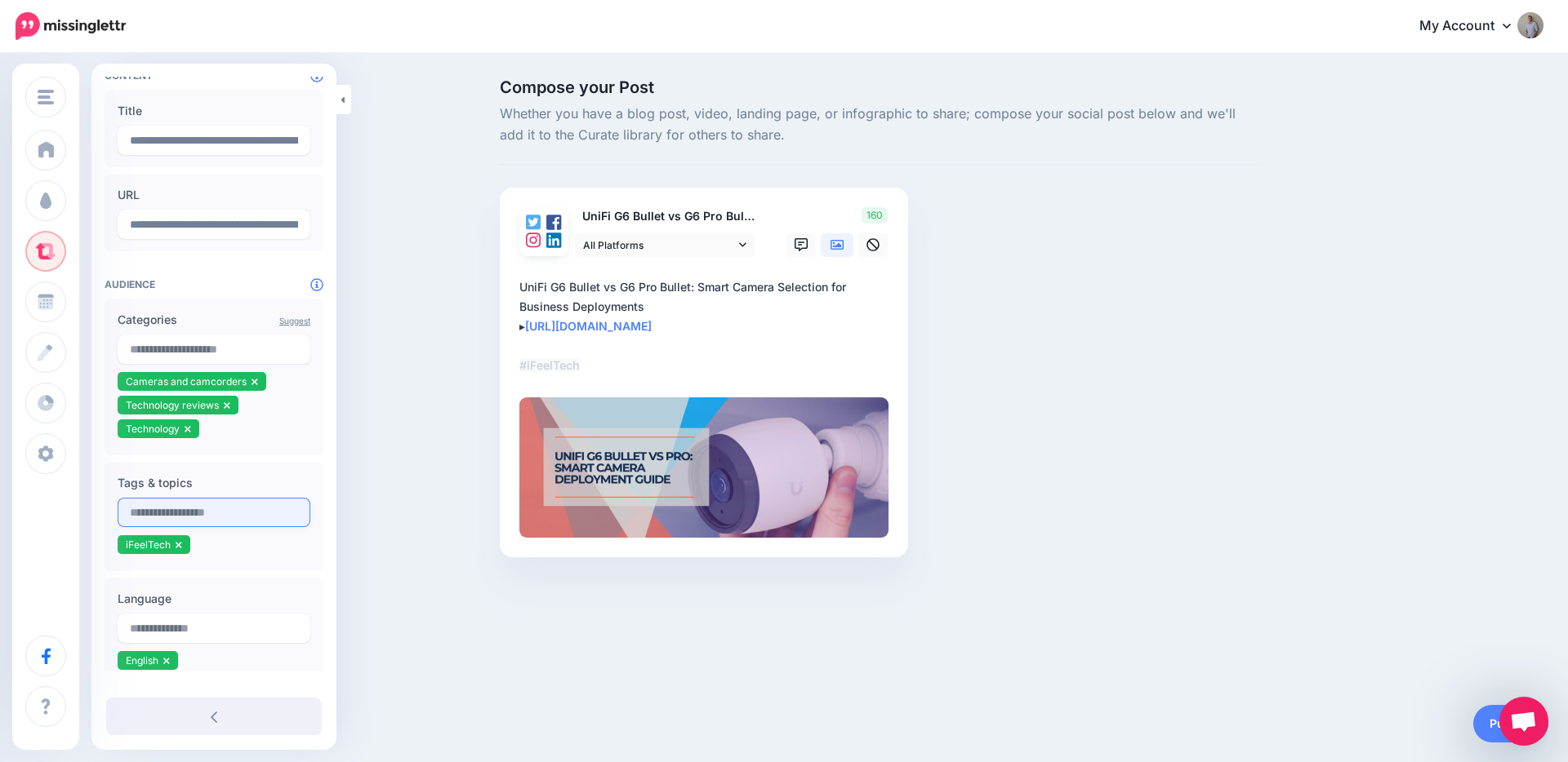
click at [185, 517] on input "text" at bounding box center [214, 512] width 193 height 29
type input "*****"
type input "****"
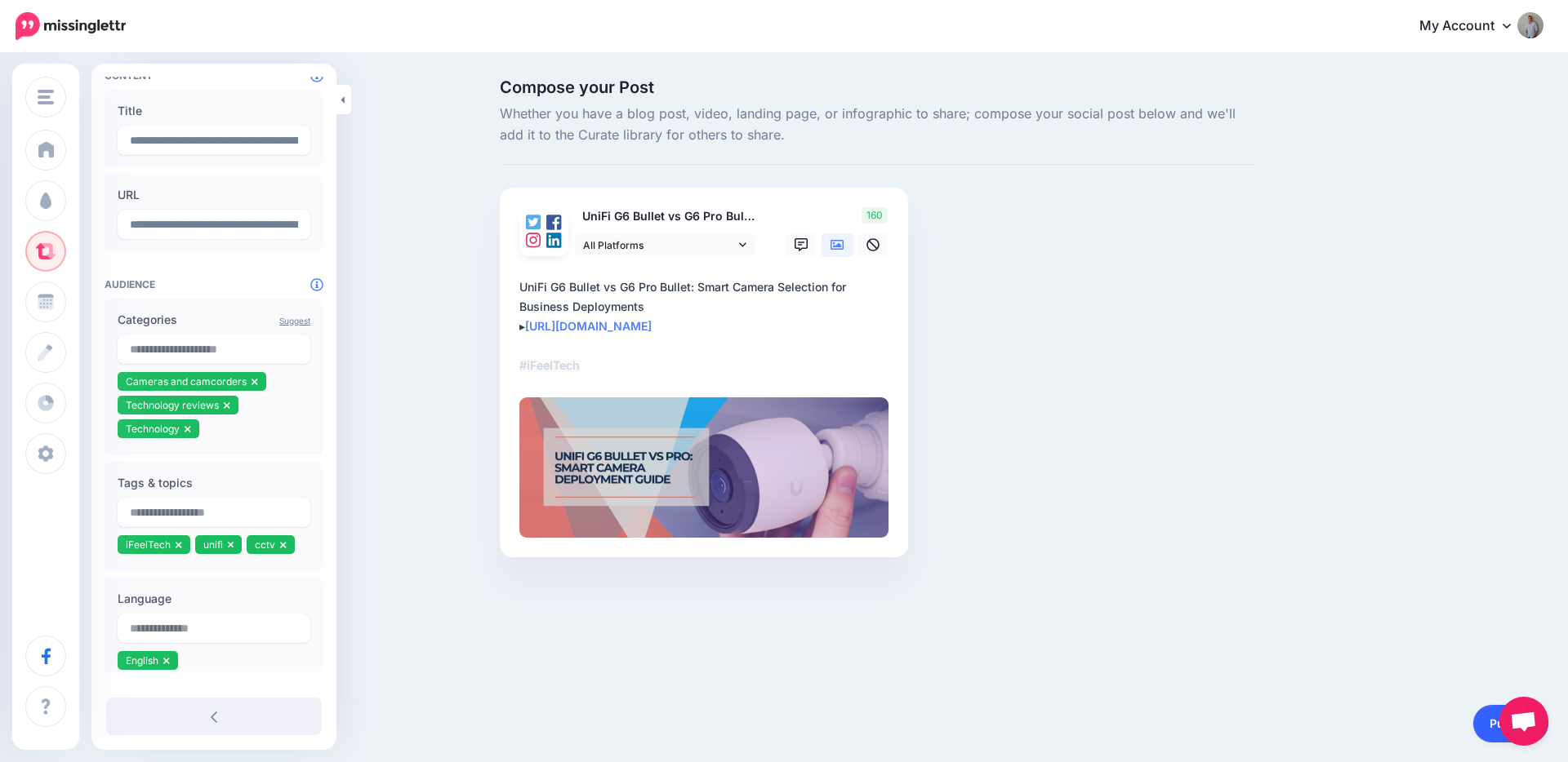
click at [1483, 729] on link "Publish" at bounding box center [1510, 723] width 75 height 38
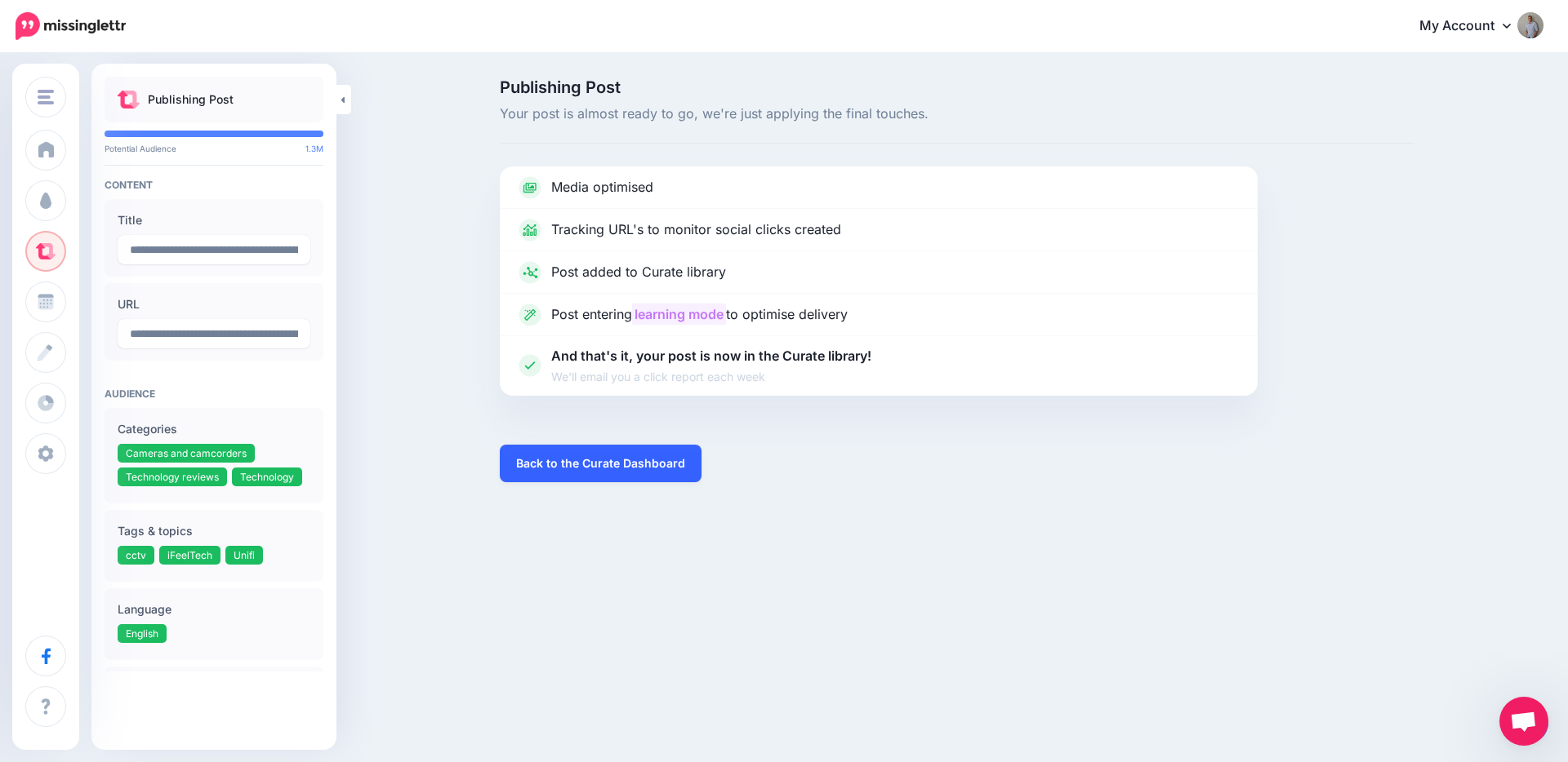
click at [598, 463] on link "Back to the Curate Dashboard" at bounding box center [600, 463] width 202 height 38
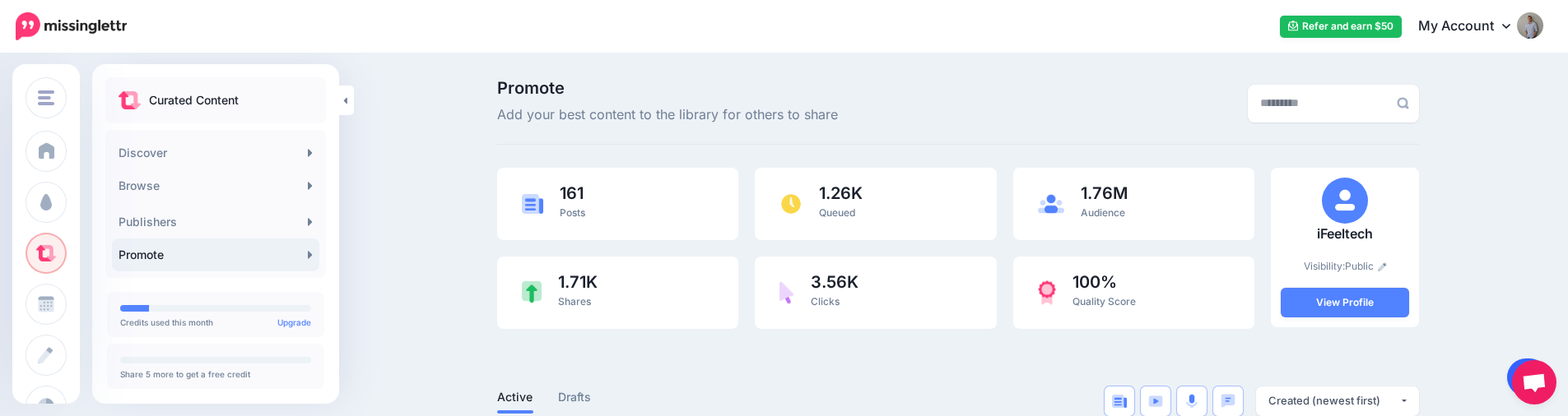
click at [1509, 372] on link at bounding box center [1528, 377] width 42 height 38
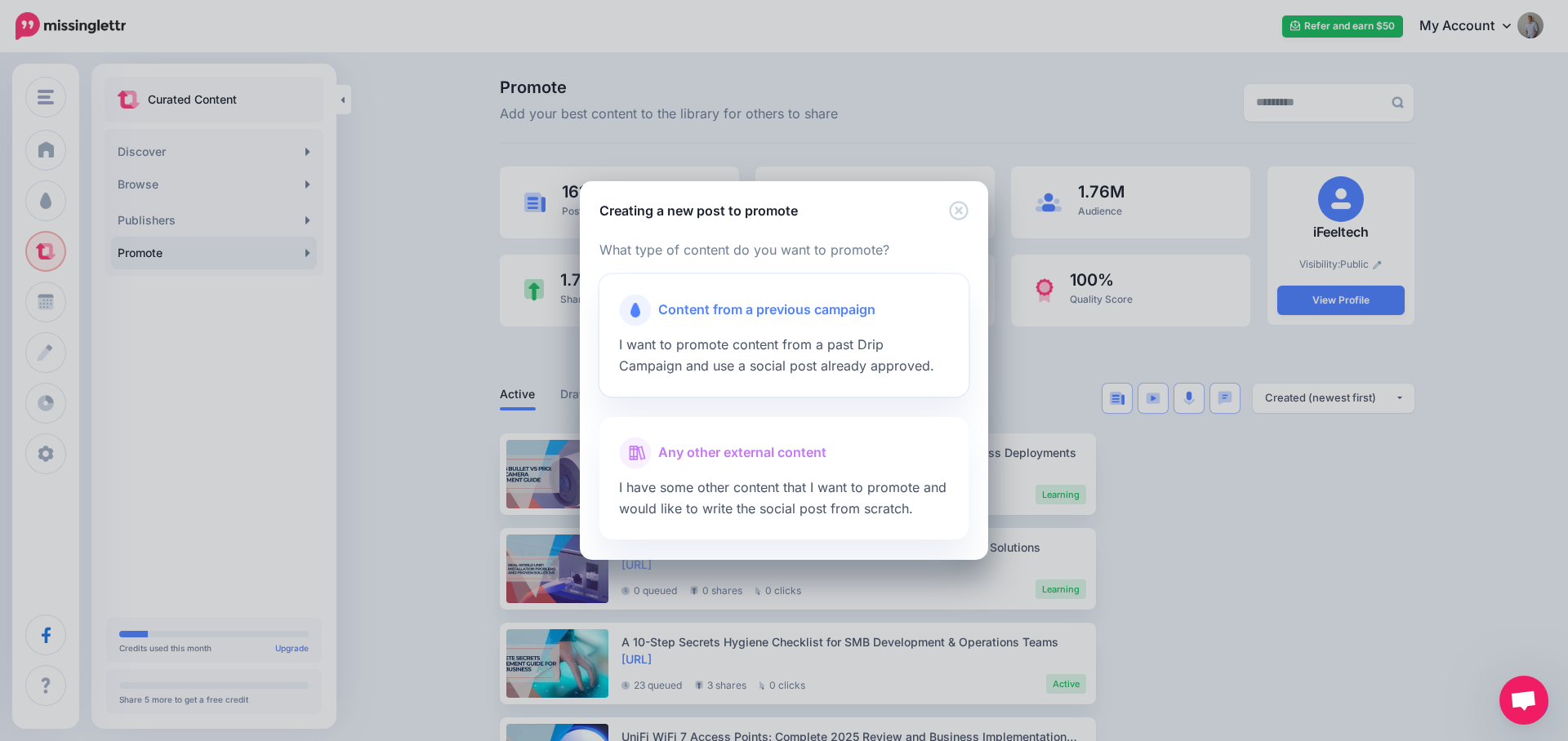
click at [713, 332] on div at bounding box center [784, 330] width 330 height 8
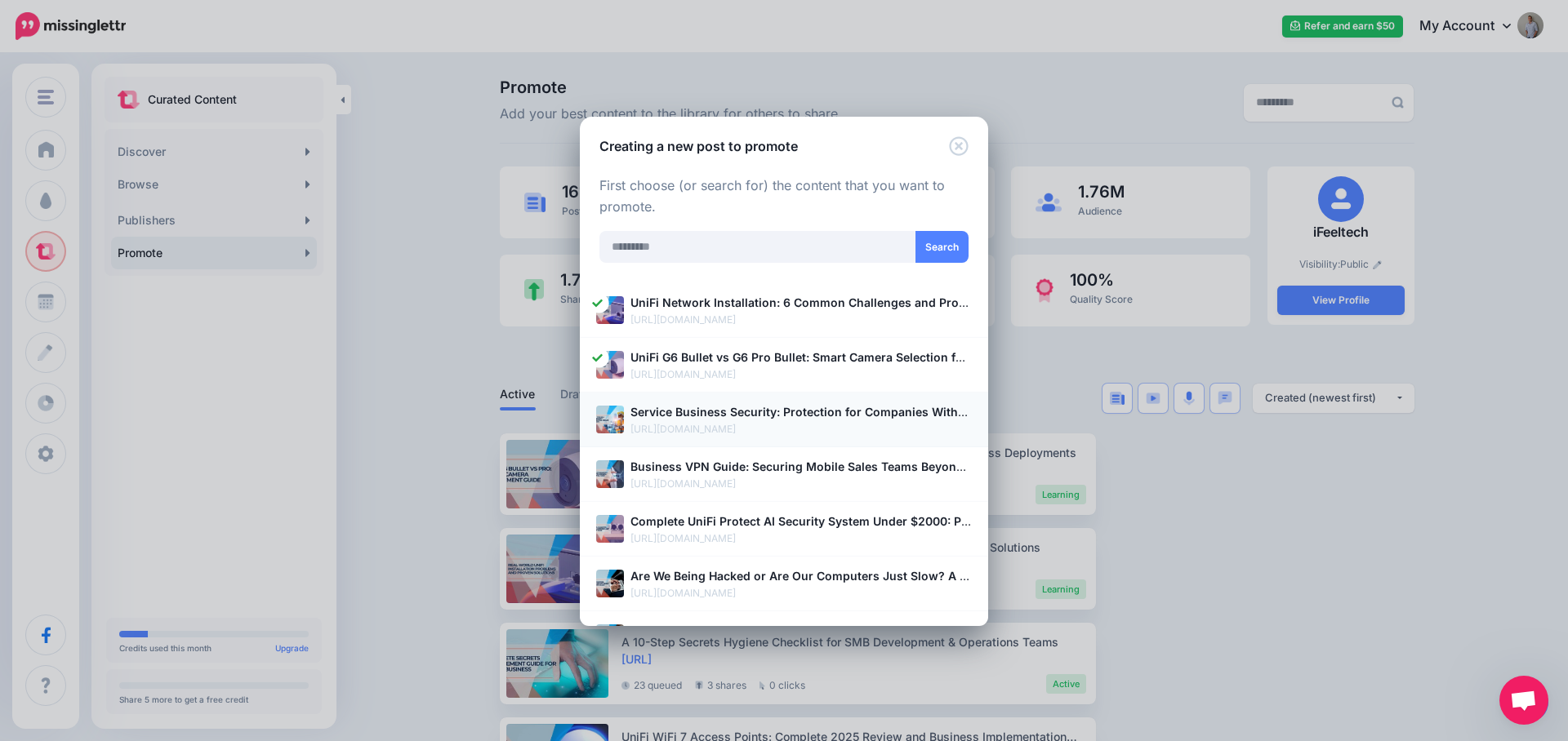
click at [704, 415] on b "Service Business Security: Protection for Companies Without Traditional Offices" at bounding box center [856, 411] width 453 height 14
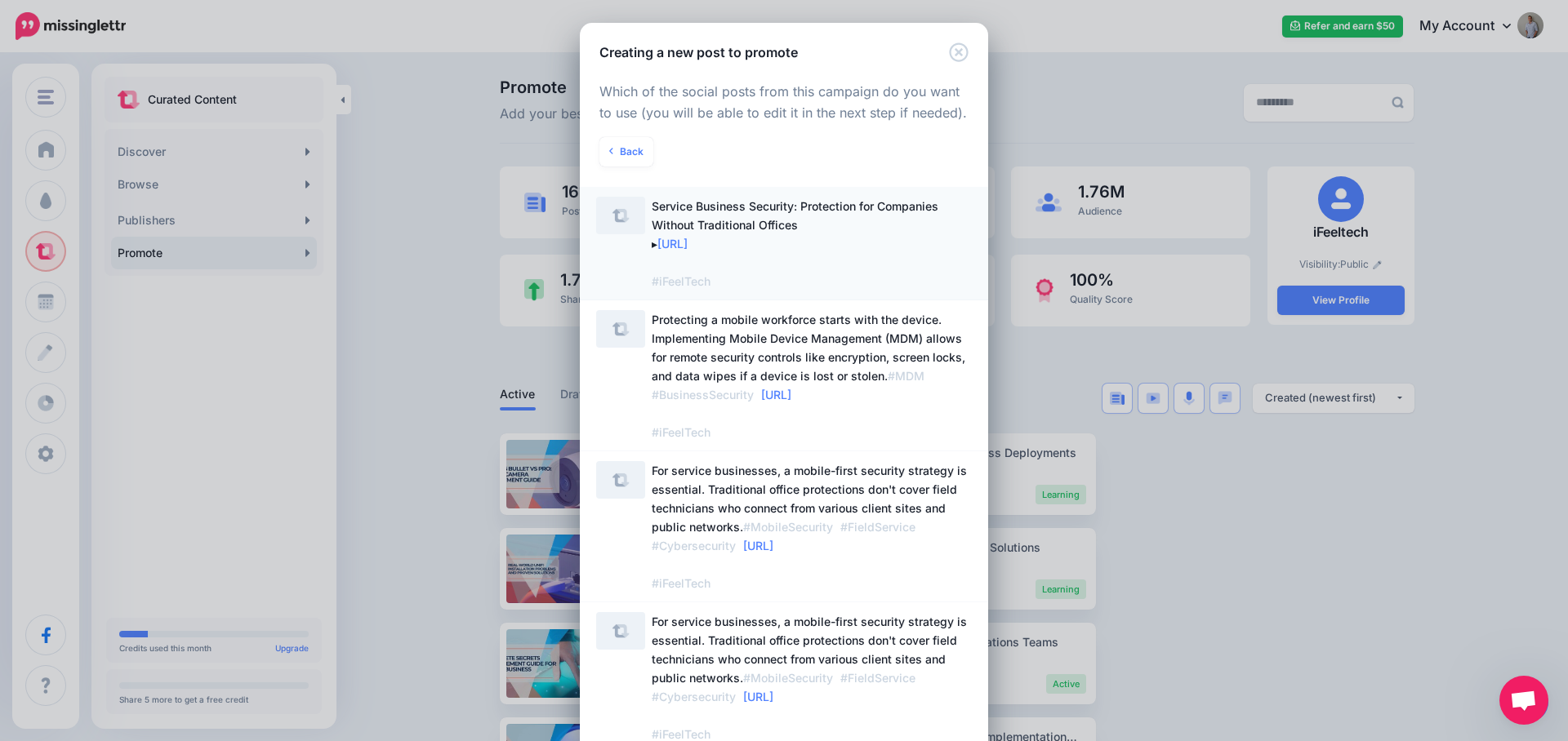
click at [853, 256] on span "Service Business Security: Protection for Companies Without Traditional Offices…" at bounding box center [811, 243] width 320 height 94
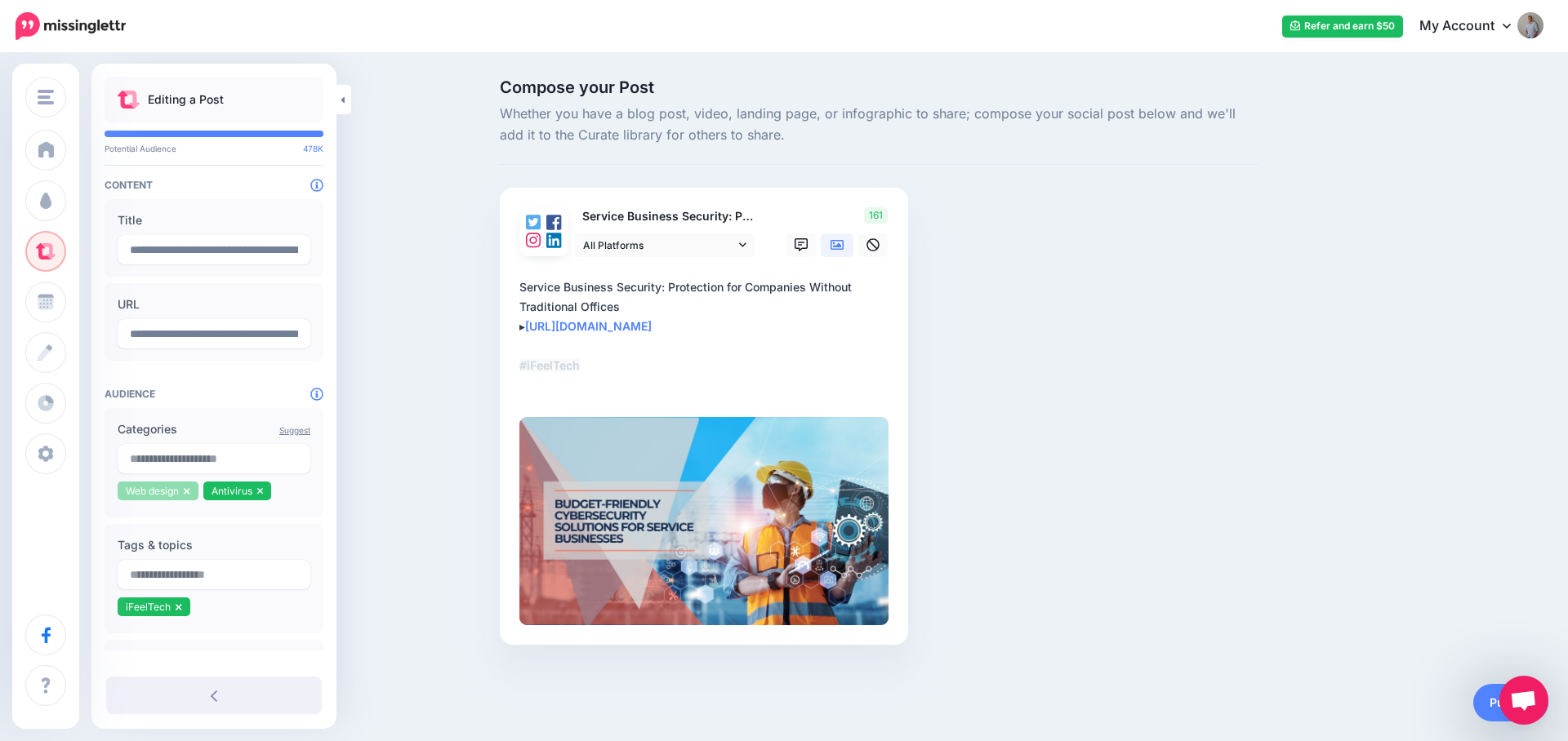
click at [189, 494] on icon at bounding box center [186, 491] width 6 height 10
click at [176, 491] on icon at bounding box center [174, 491] width 6 height 10
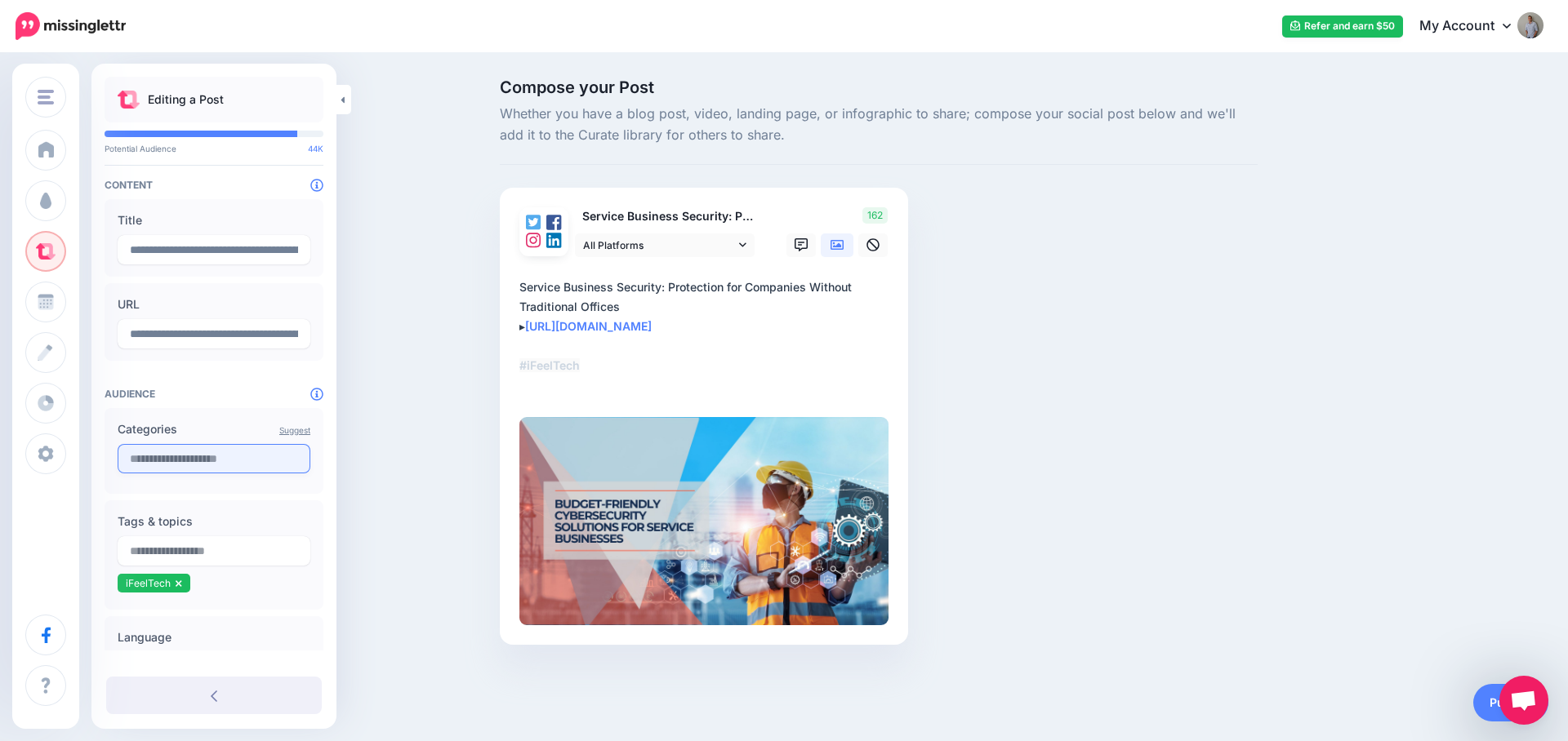
click at [189, 458] on input "text" at bounding box center [214, 459] width 193 height 29
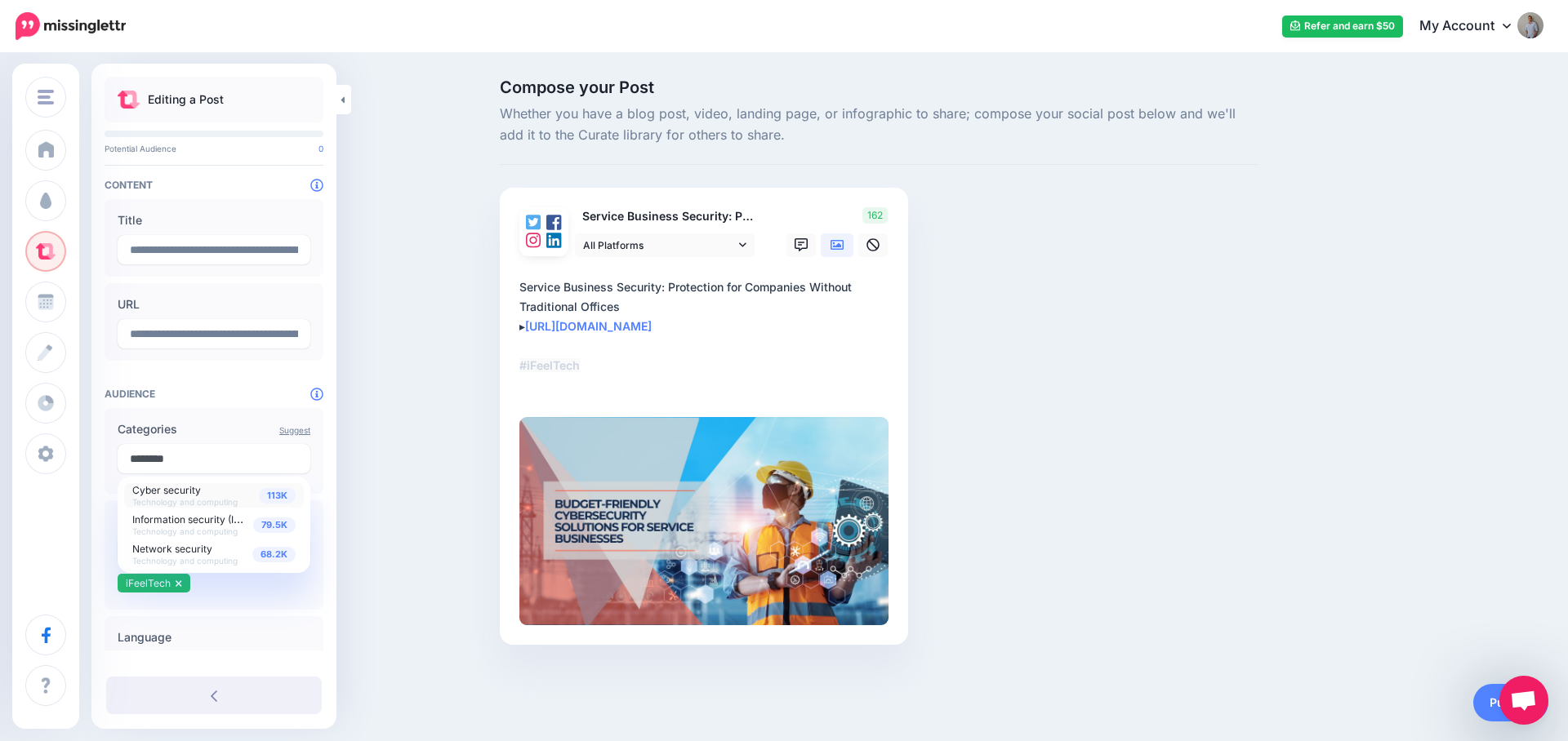
type input "********"
click at [211, 497] on span "Cyber security Technology and computing" at bounding box center [184, 494] width 105 height 25
click at [208, 521] on span "Information security (Infosec)" at bounding box center [199, 518] width 136 height 14
click at [205, 550] on span "Network security" at bounding box center [171, 548] width 80 height 12
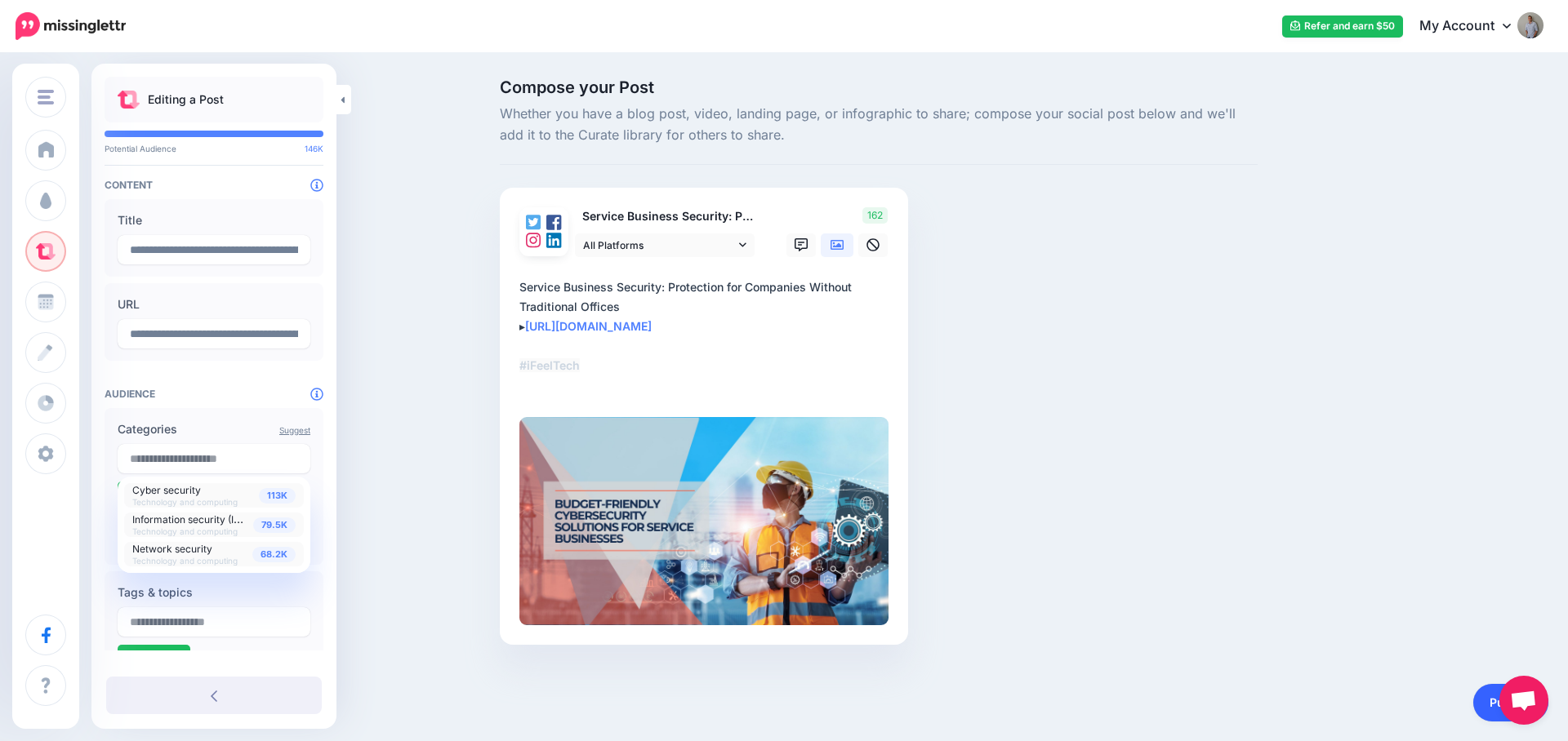
click at [1482, 707] on link "Publish" at bounding box center [1510, 702] width 75 height 38
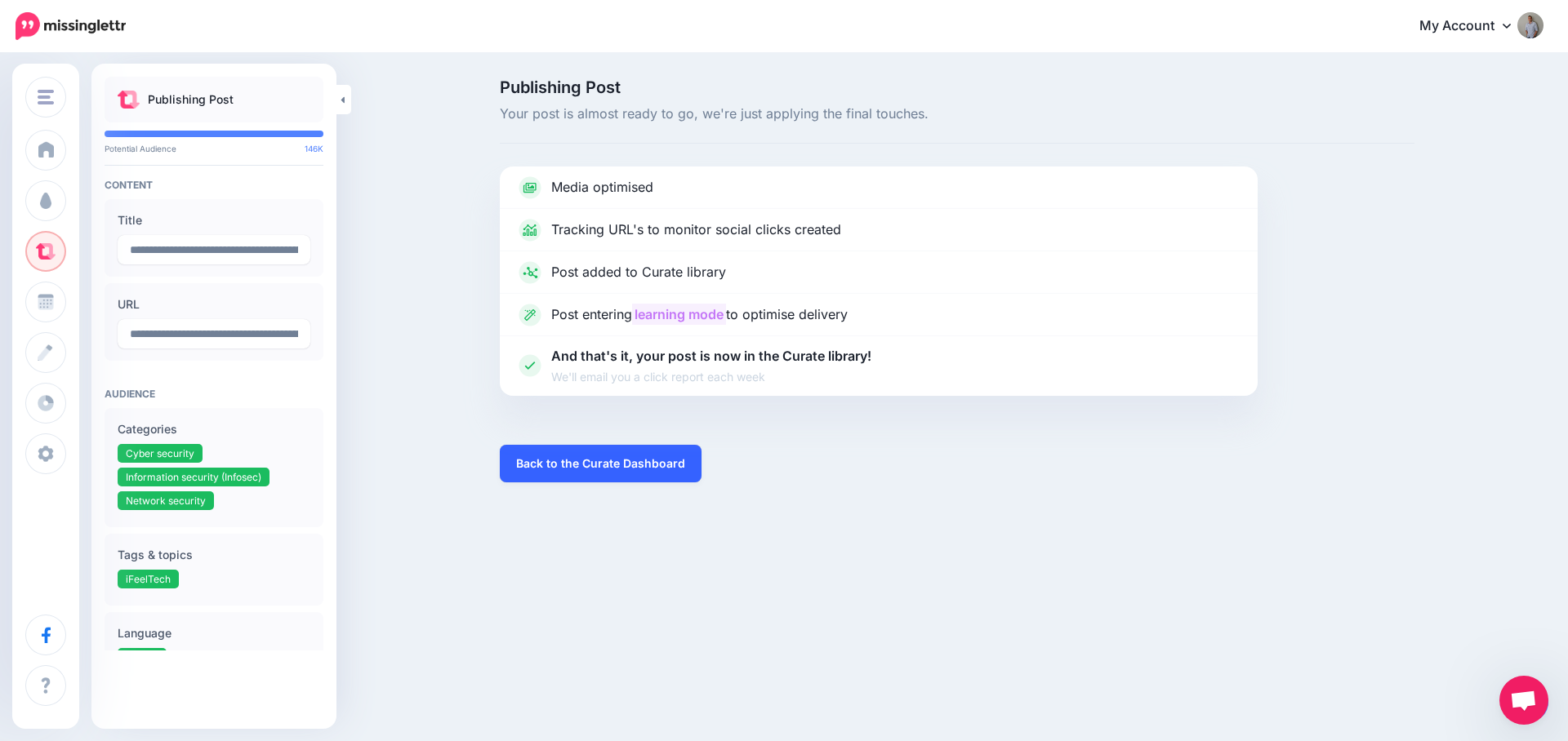
click at [583, 468] on link "Back to the Curate Dashboard" at bounding box center [600, 464] width 202 height 38
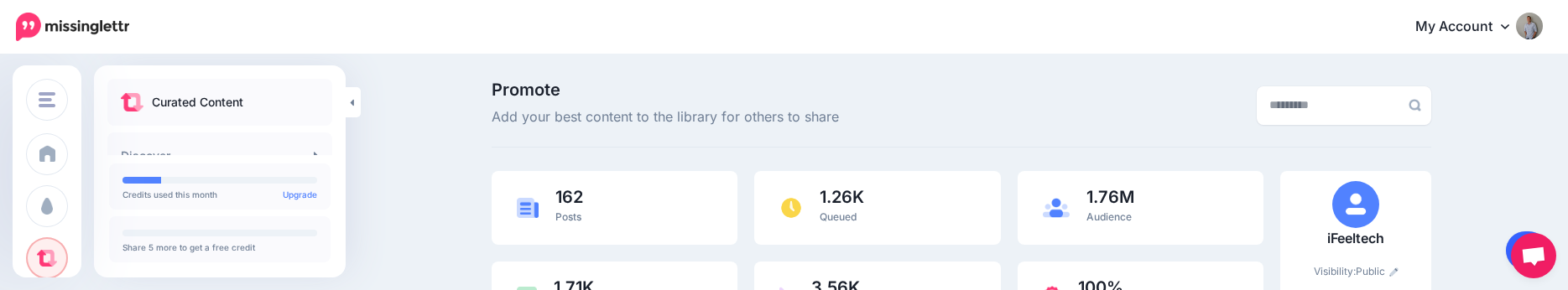
click at [1509, 244] on link at bounding box center [1527, 250] width 43 height 39
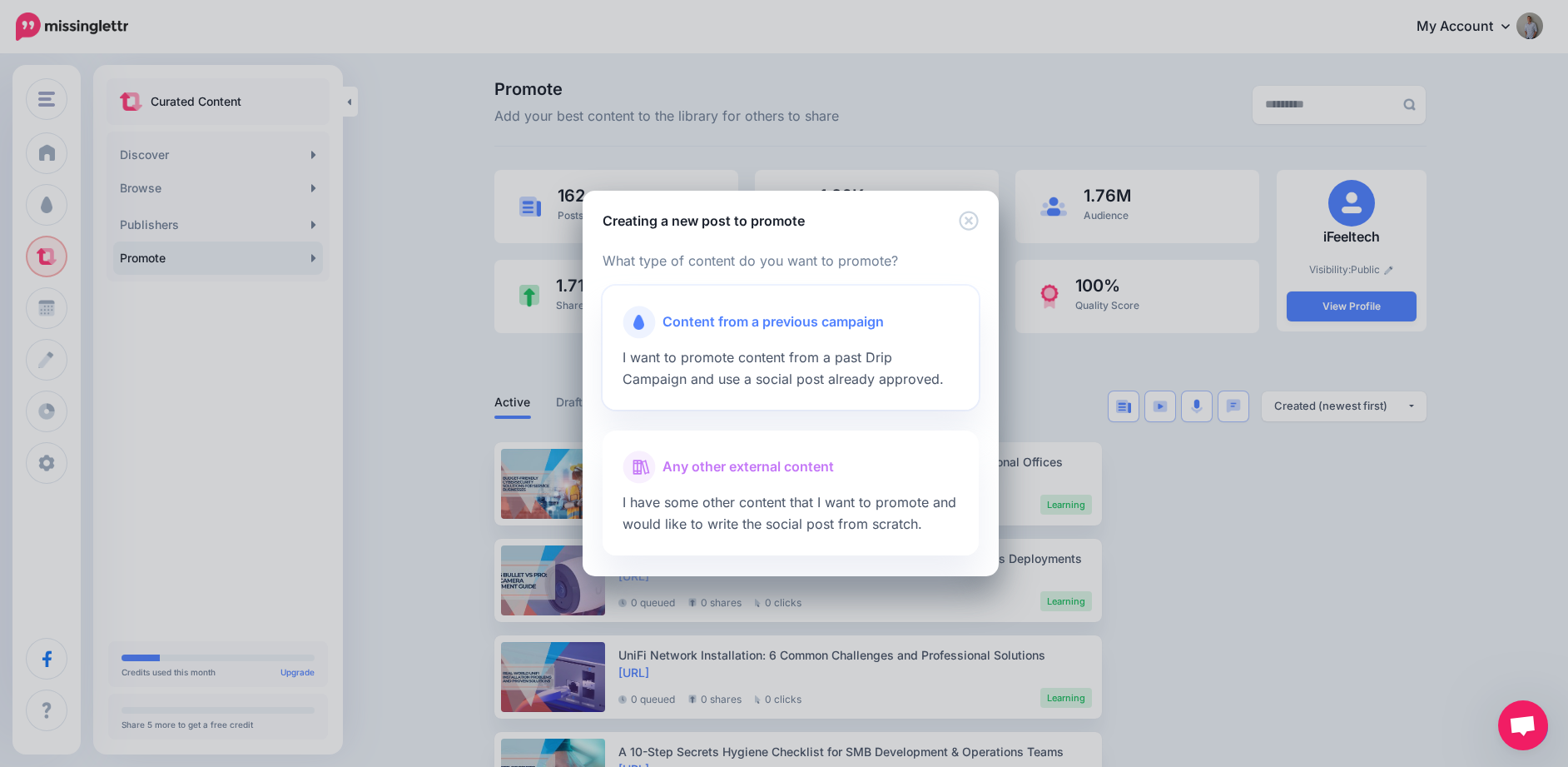
click at [777, 352] on span "I want to promote content from a past Drip Campaign and use a social post alrea…" at bounding box center [784, 368] width 321 height 39
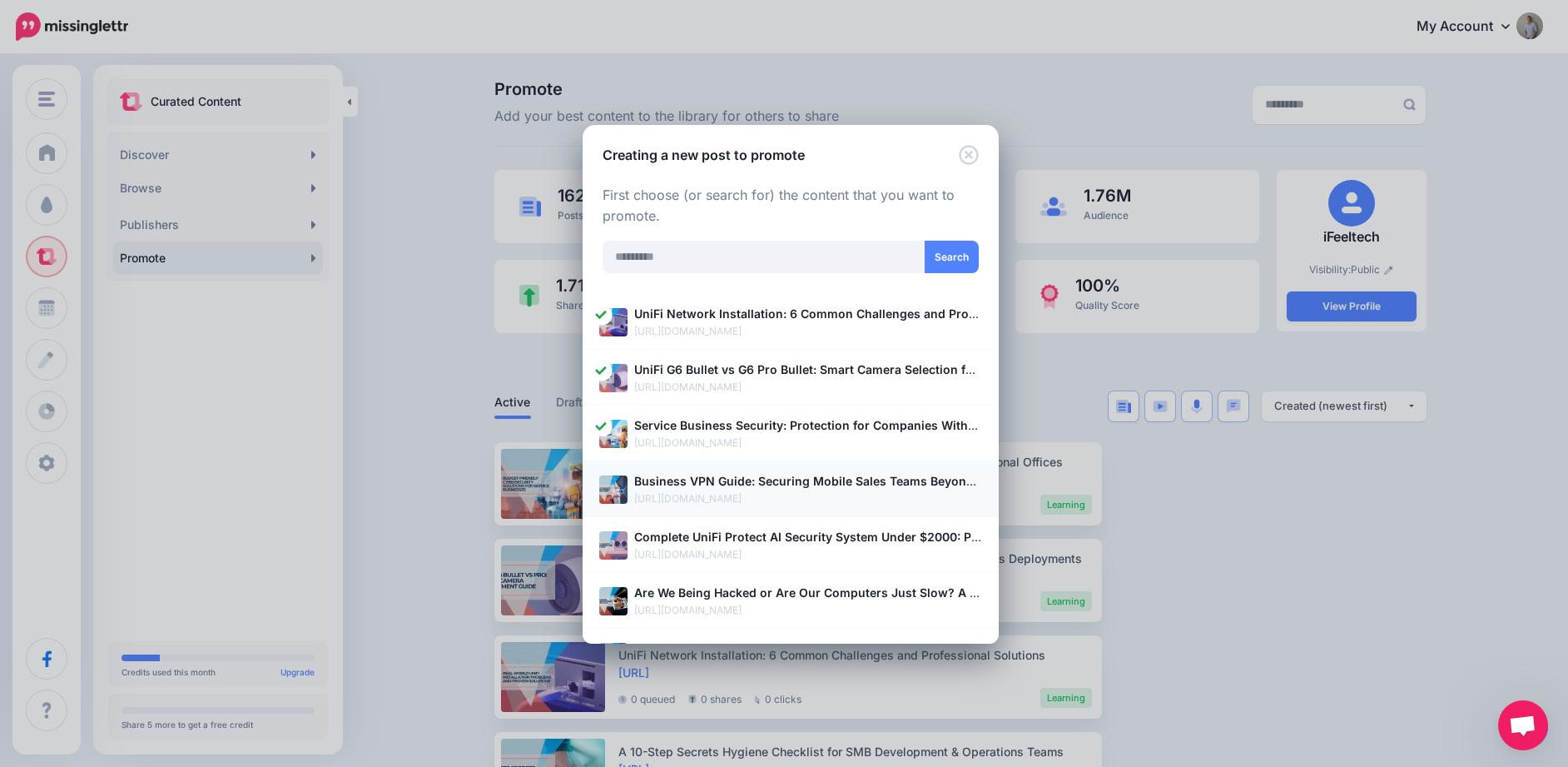
click at [738, 485] on b "Business VPN Guide: Securing Mobile Sales Teams Beyond Office Networks" at bounding box center [851, 480] width 435 height 14
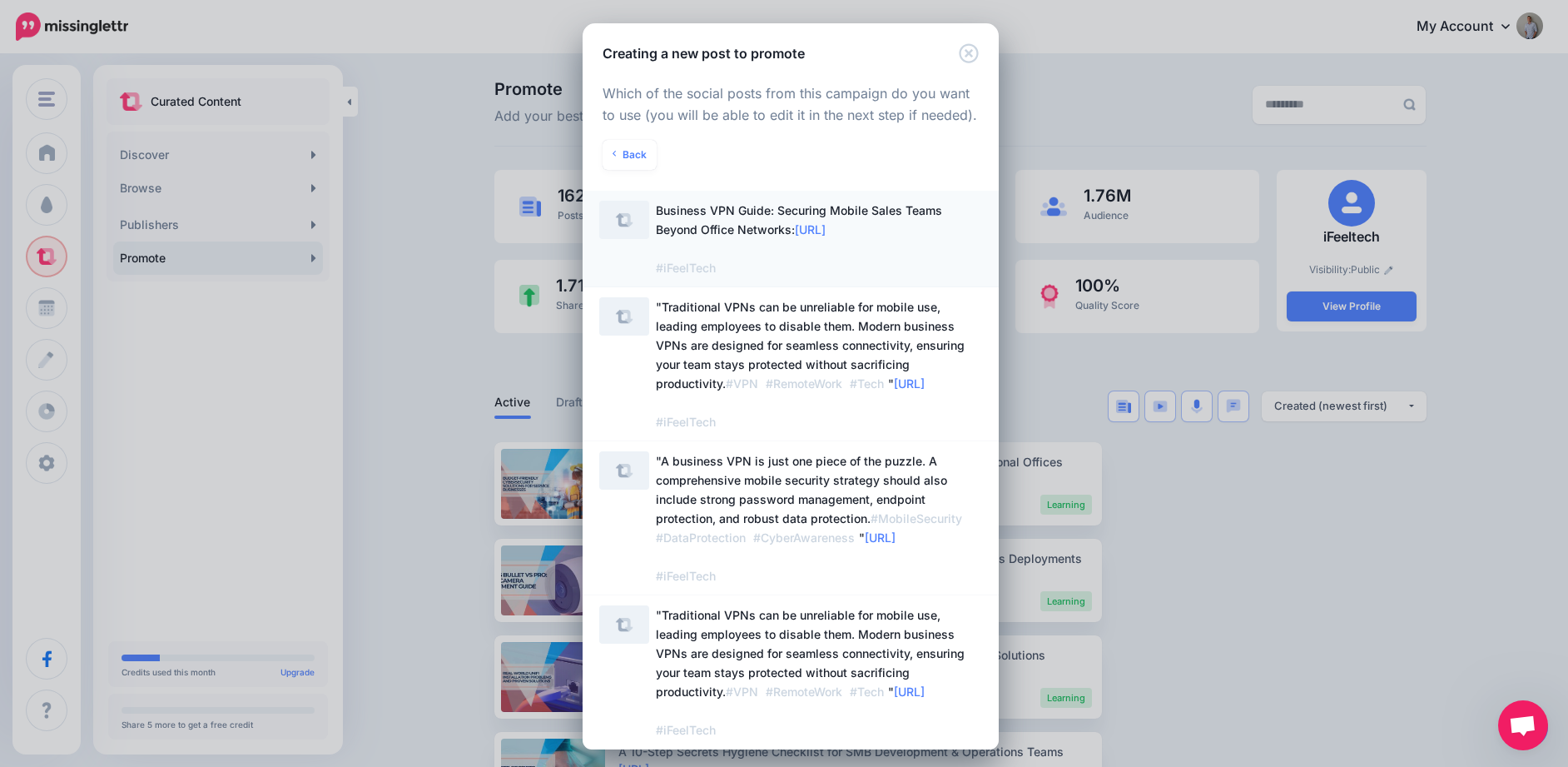
click at [704, 232] on span "Business VPN Guide: Securing Mobile Sales Teams Beyond Office Networks: https:/…" at bounding box center [799, 239] width 287 height 71
